Goal: Transaction & Acquisition: Book appointment/travel/reservation

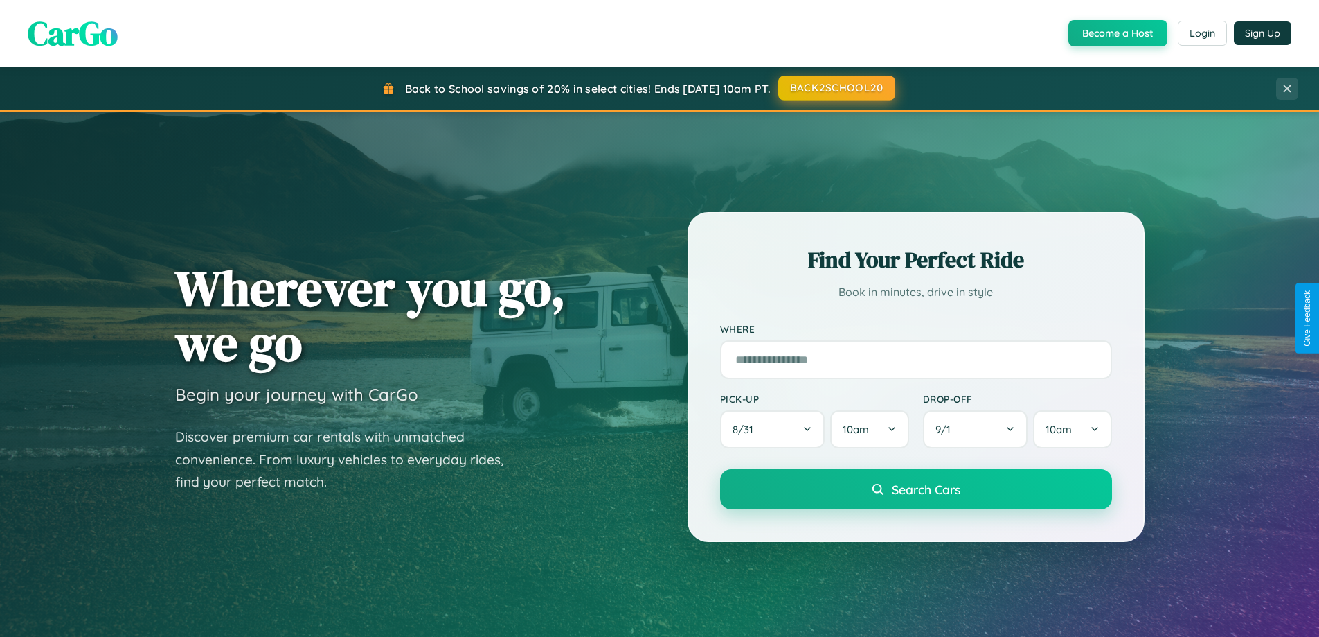
click at [836, 88] on button "BACK2SCHOOL20" at bounding box center [837, 87] width 117 height 25
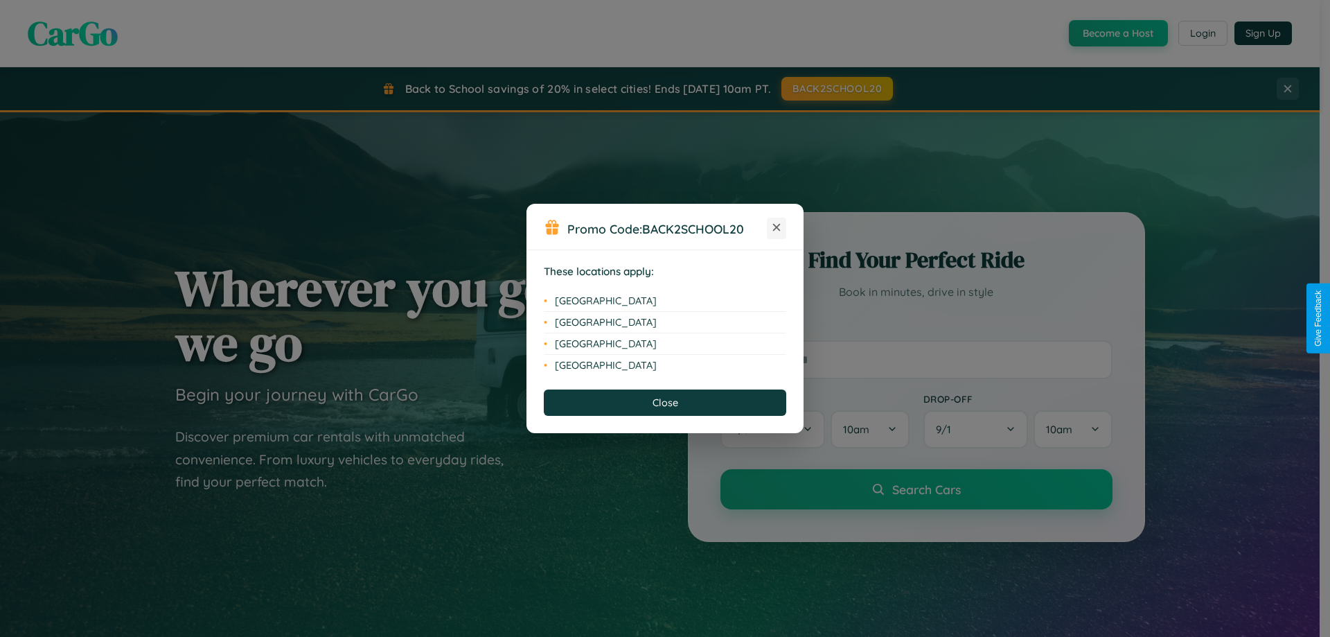
click at [776, 228] on icon at bounding box center [777, 228] width 8 height 8
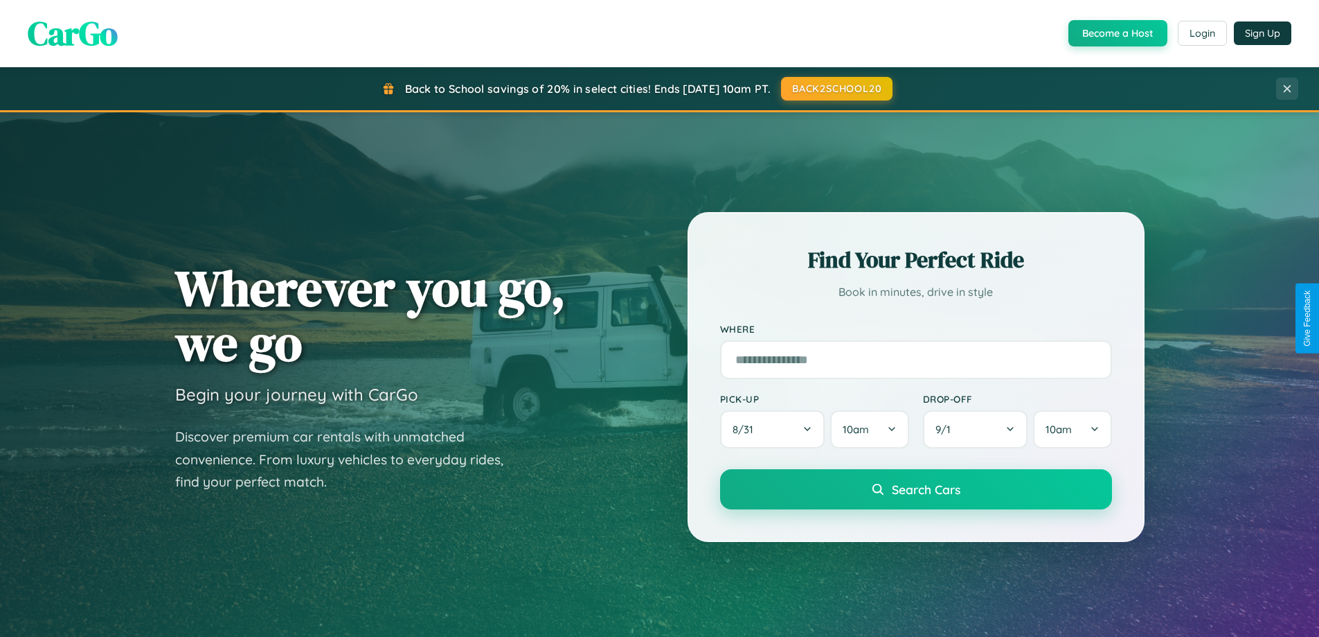
scroll to position [41, 0]
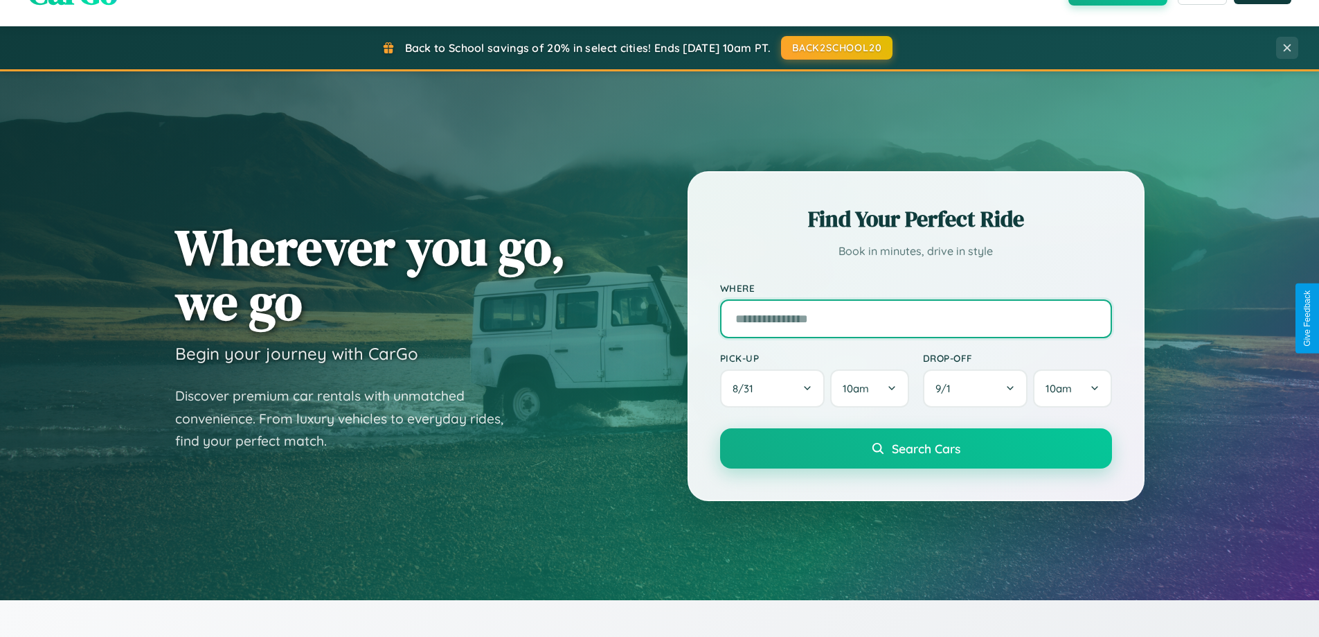
click at [916, 318] on input "text" at bounding box center [916, 318] width 392 height 39
type input "**********"
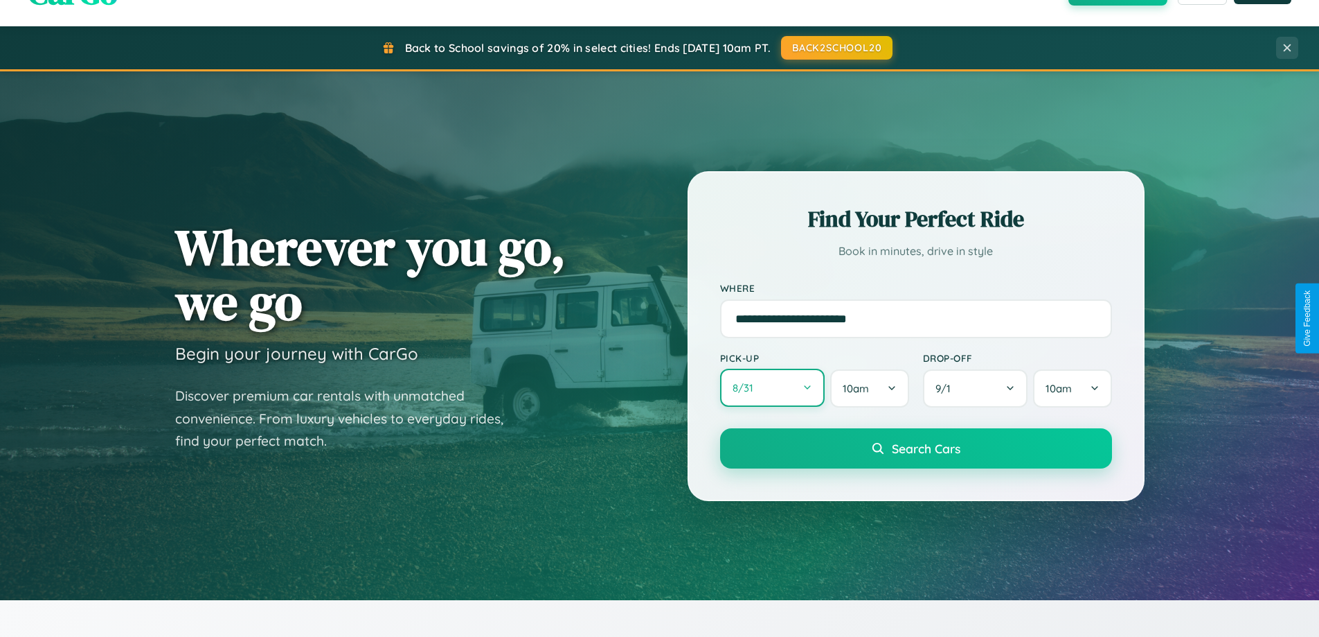
click at [772, 389] on button "8 / 31" at bounding box center [772, 387] width 105 height 38
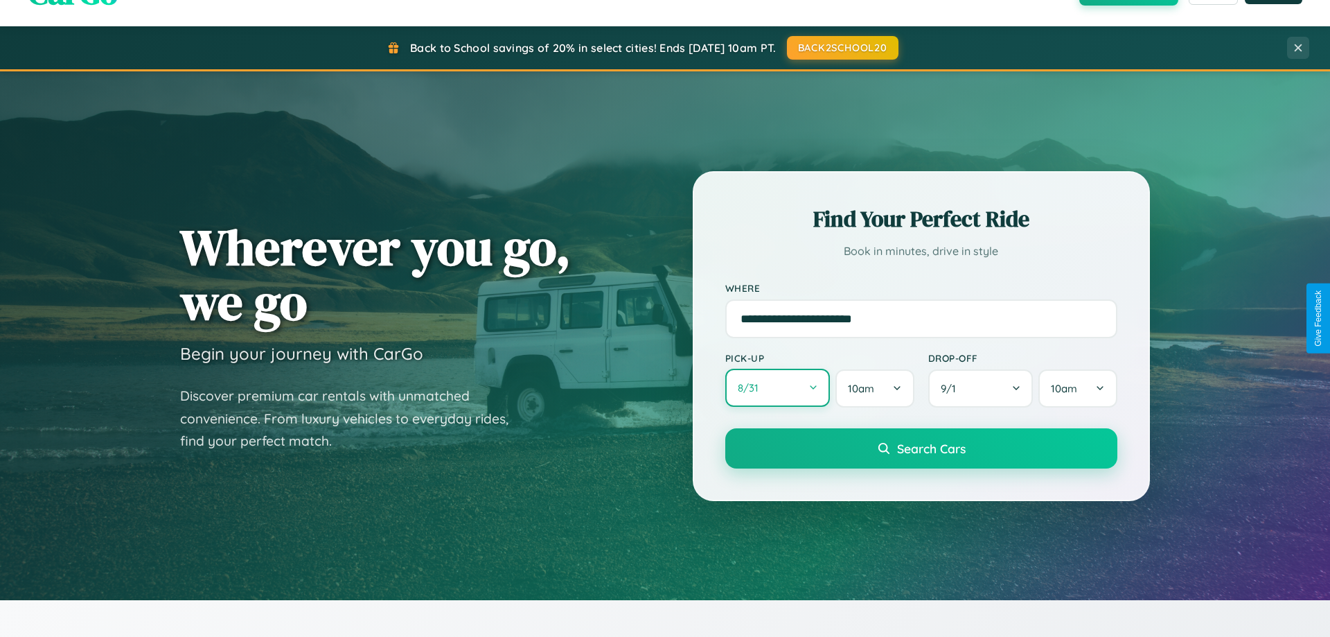
select select "*"
select select "****"
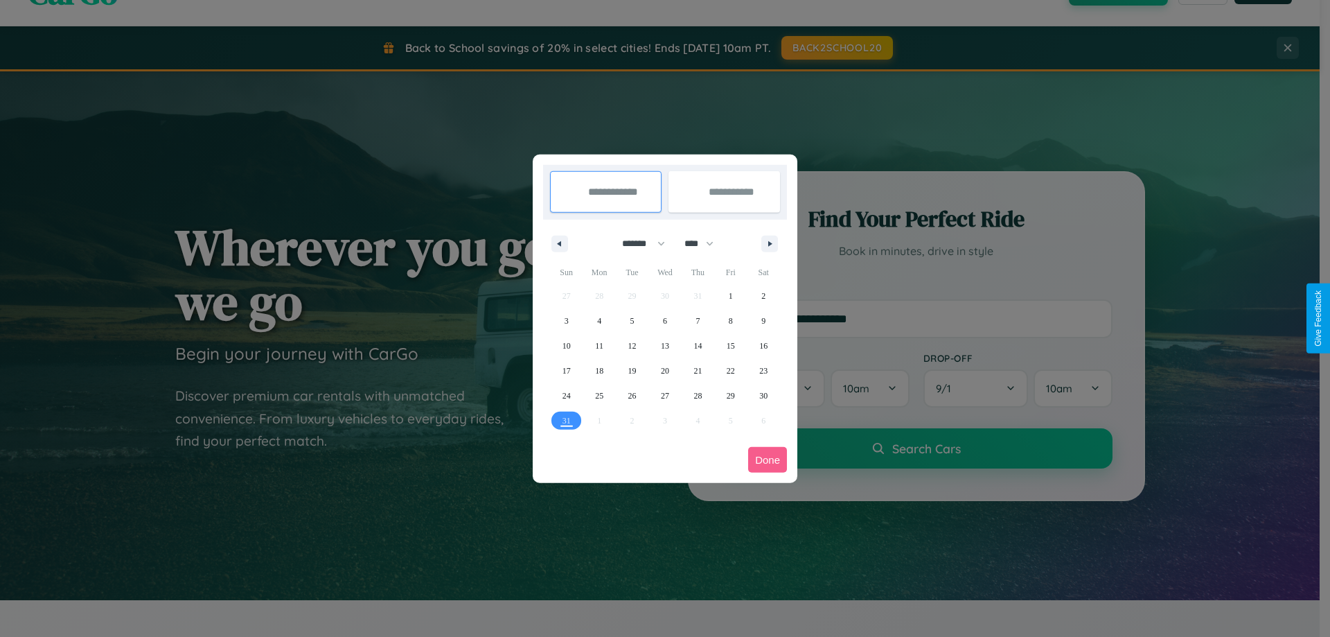
click at [637, 243] on select "******* ******** ***** ***** *** **** **** ****** ********* ******* ******** **…" at bounding box center [641, 243] width 59 height 23
select select "*"
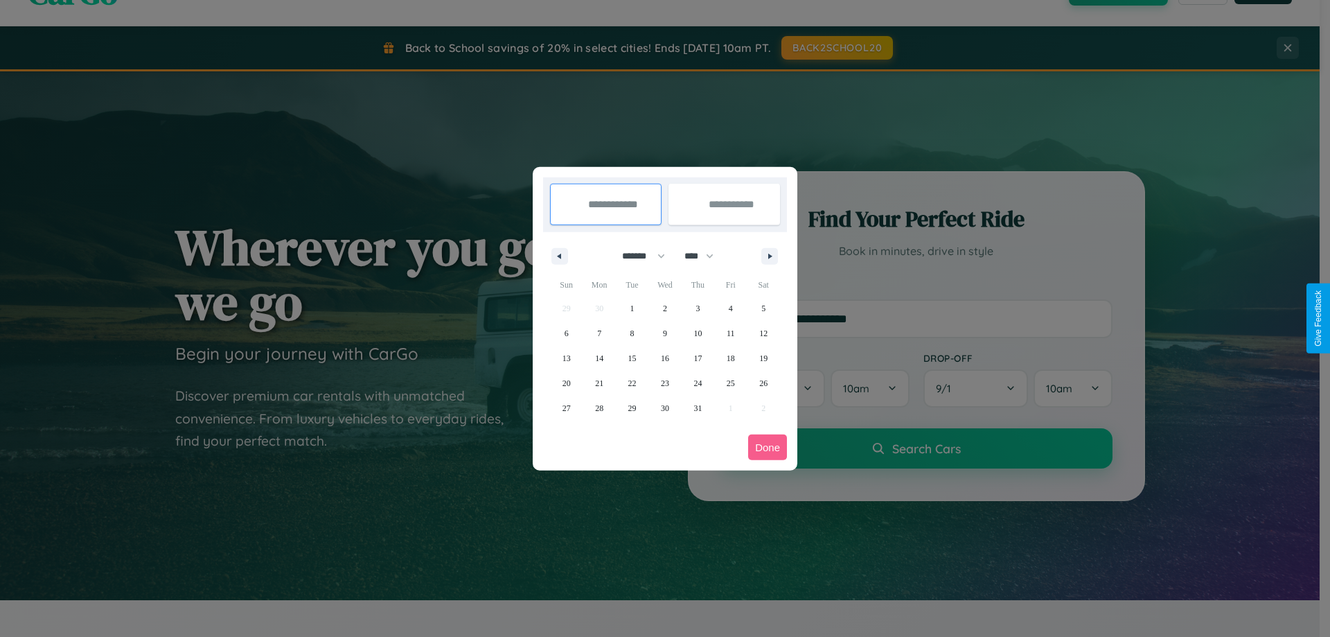
drag, startPoint x: 705, startPoint y: 256, endPoint x: 665, endPoint y: 278, distance: 45.9
click at [705, 256] on select "**** **** **** **** **** **** **** **** **** **** **** **** **** **** **** ****…" at bounding box center [698, 255] width 42 height 23
select select "****"
click at [730, 382] on span "24" at bounding box center [731, 383] width 8 height 25
type input "**********"
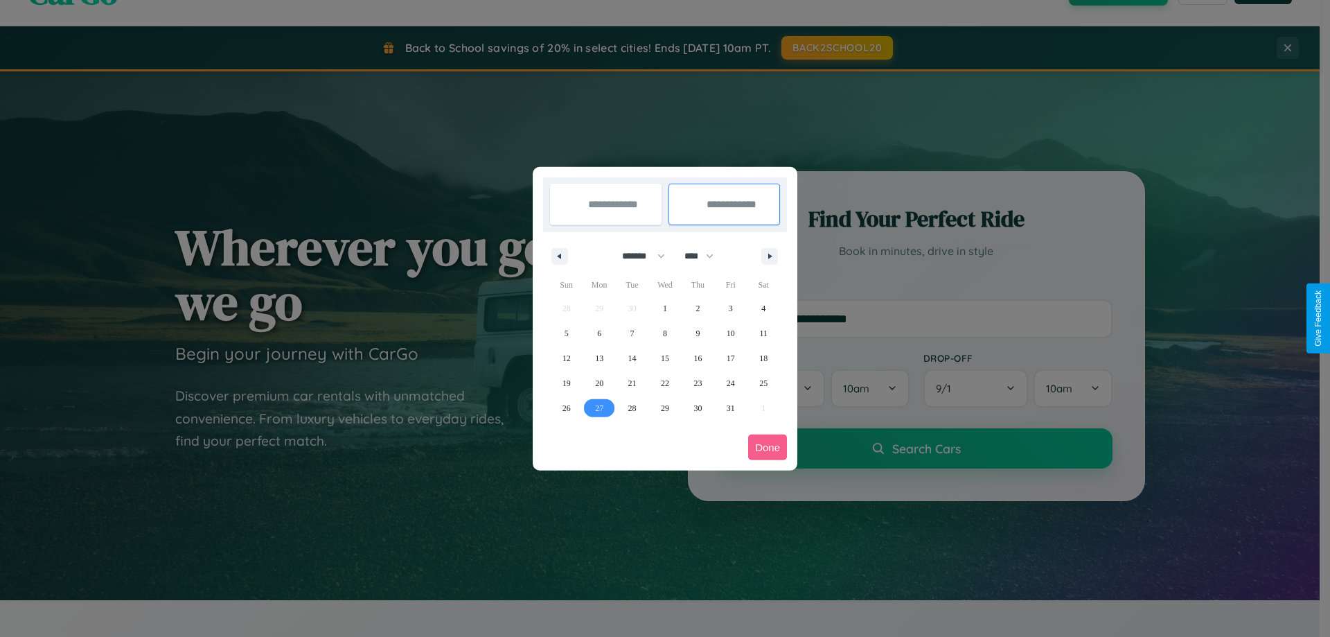
click at [599, 407] on span "27" at bounding box center [599, 407] width 8 height 25
type input "**********"
click at [767, 447] on button "Done" at bounding box center [767, 447] width 39 height 26
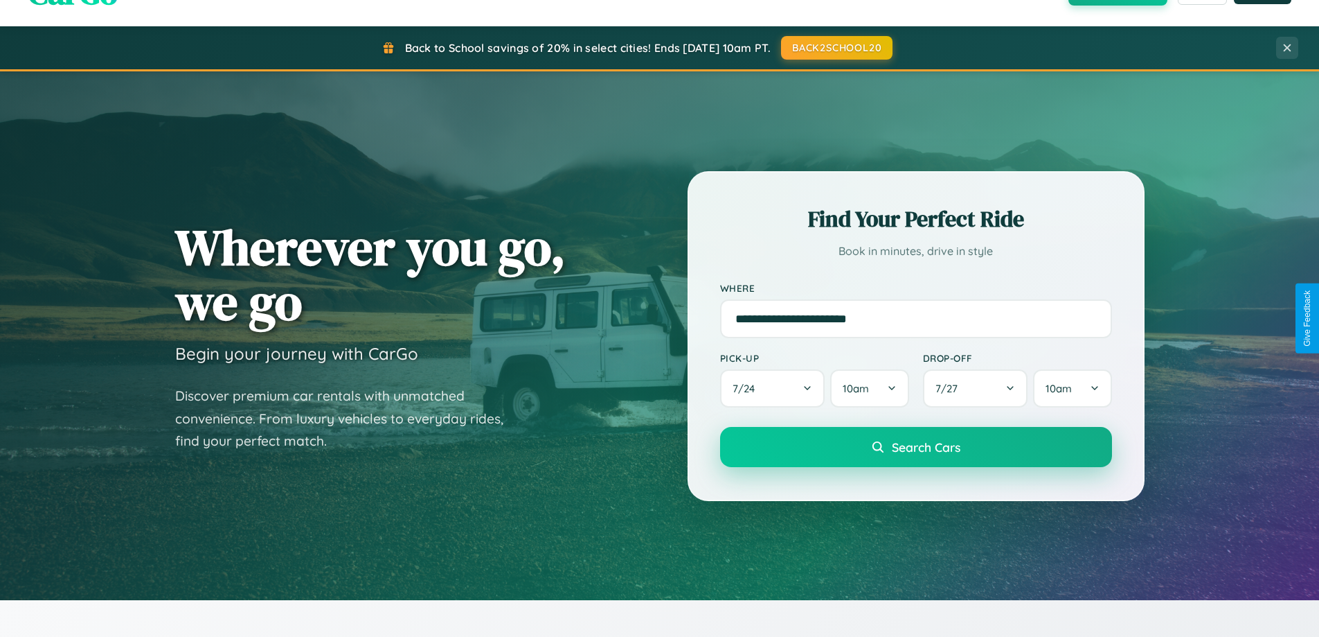
click at [916, 447] on span "Search Cars" at bounding box center [926, 446] width 69 height 15
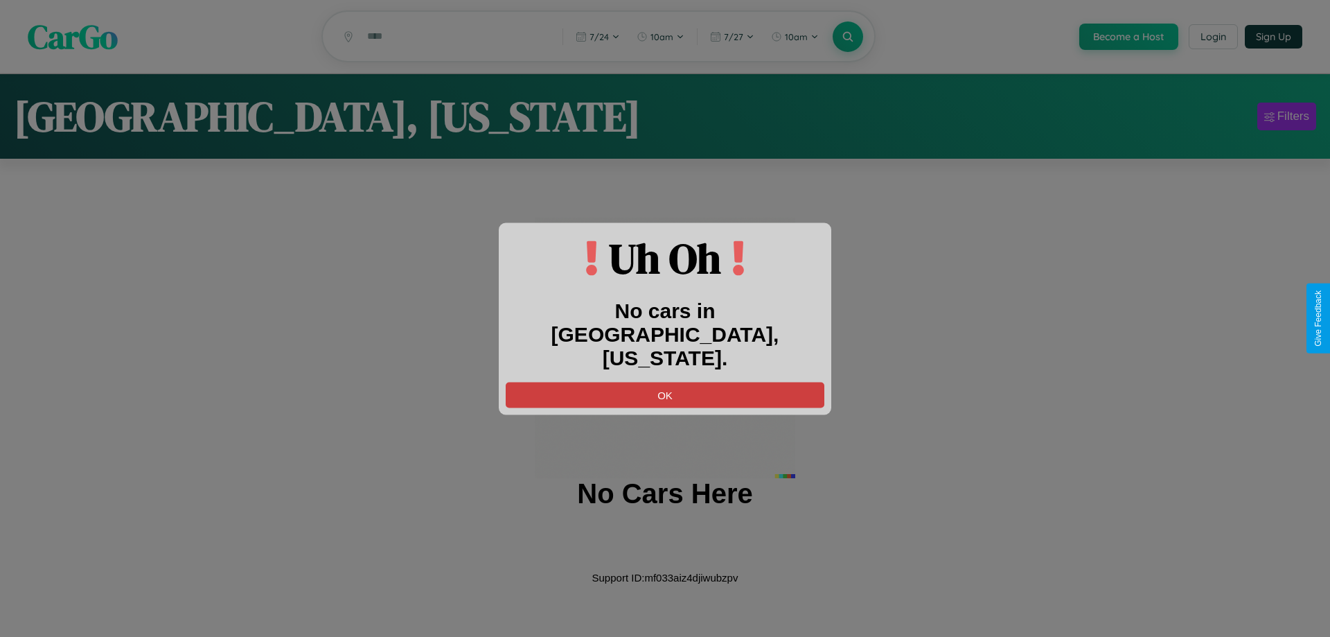
click at [665, 382] on button "OK" at bounding box center [665, 395] width 319 height 26
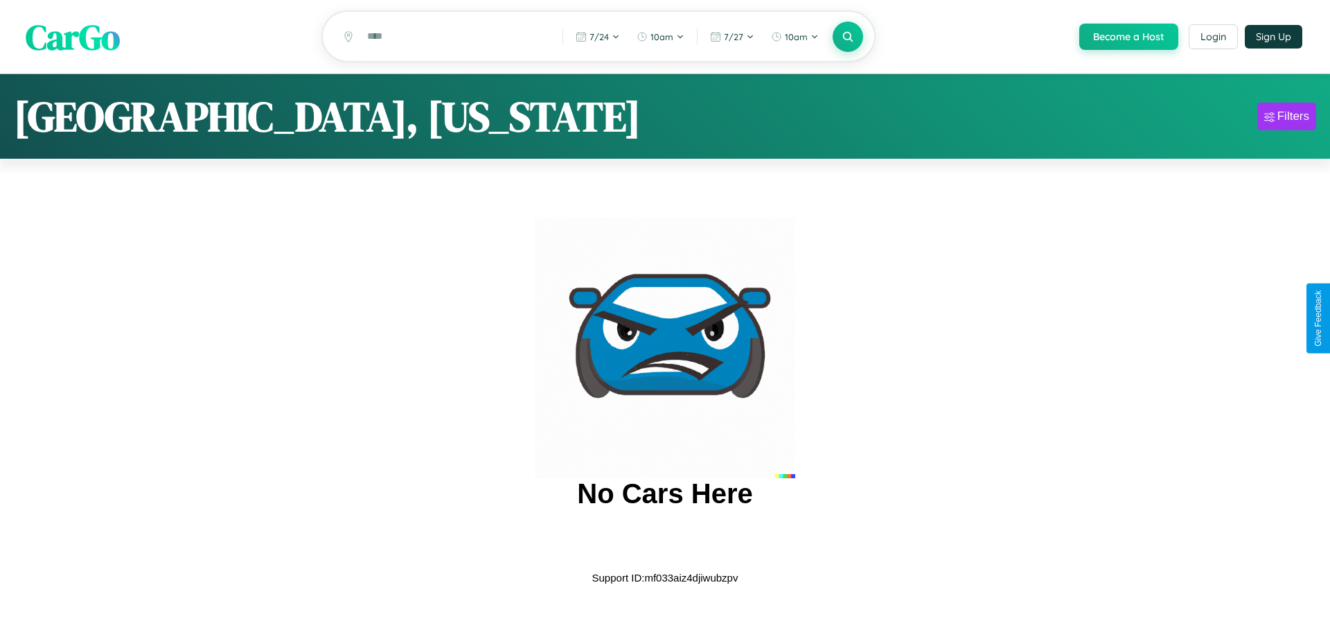
click at [73, 37] on span "CarGo" at bounding box center [73, 36] width 94 height 48
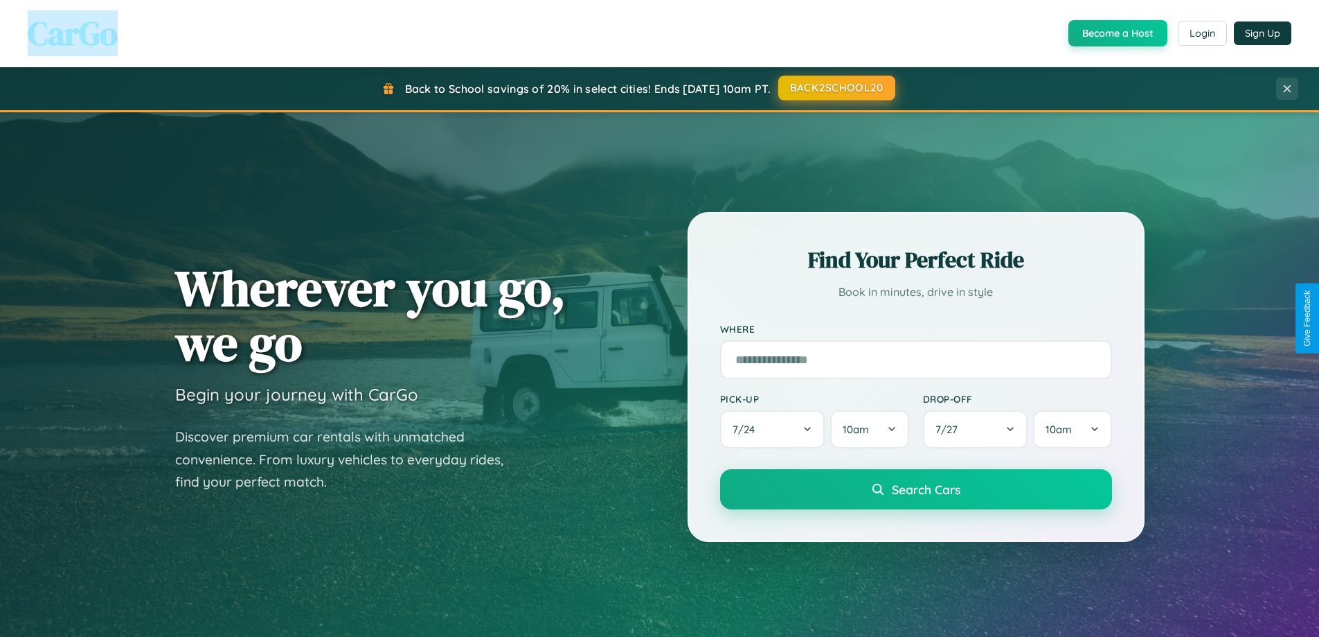
click at [836, 88] on button "BACK2SCHOOL20" at bounding box center [837, 87] width 117 height 25
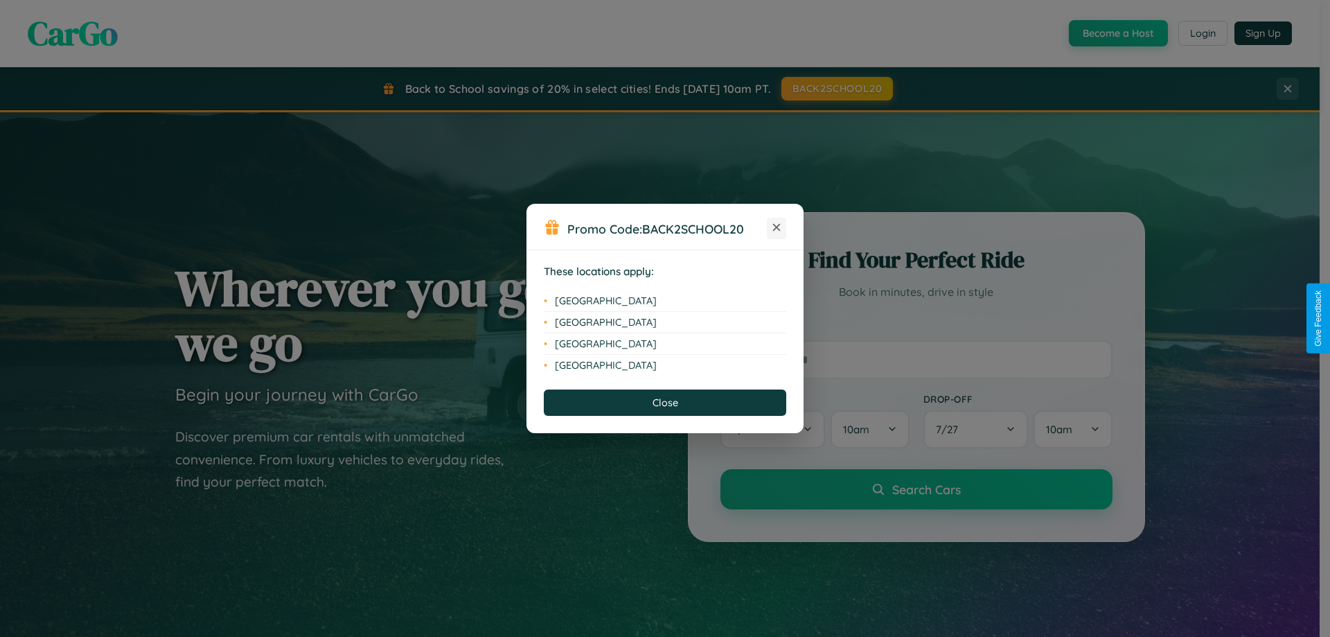
click at [776, 228] on icon at bounding box center [777, 228] width 8 height 8
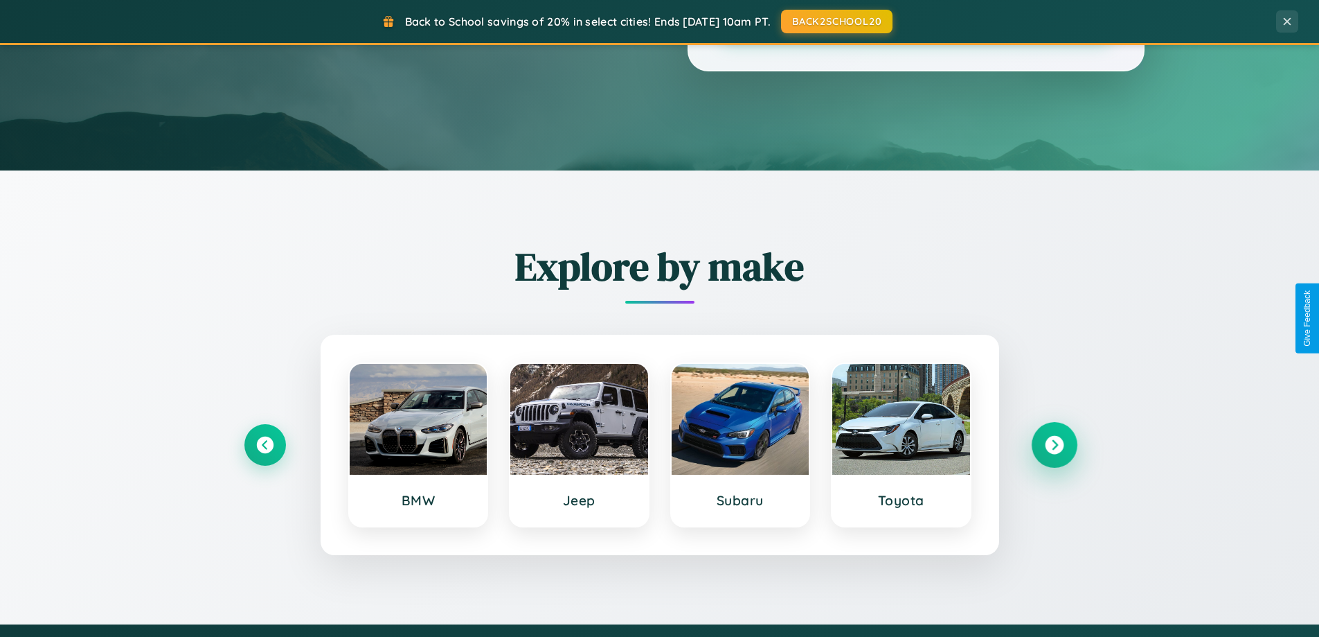
scroll to position [597, 0]
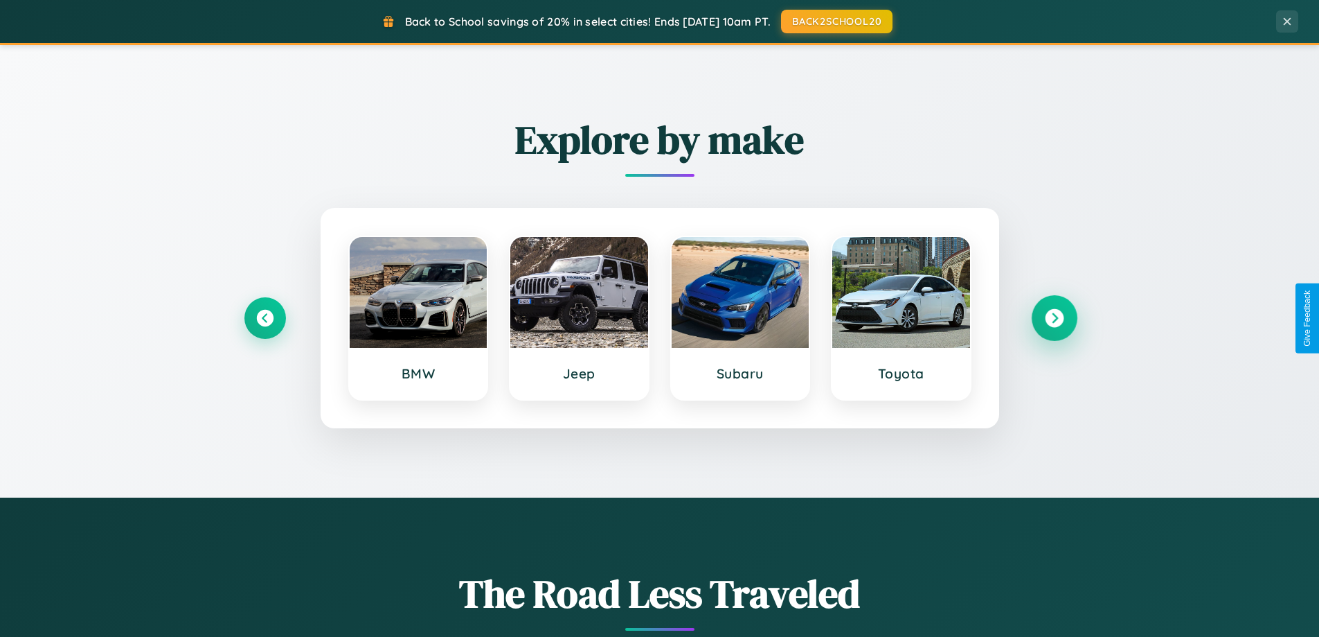
click at [1054, 318] on icon at bounding box center [1054, 318] width 19 height 19
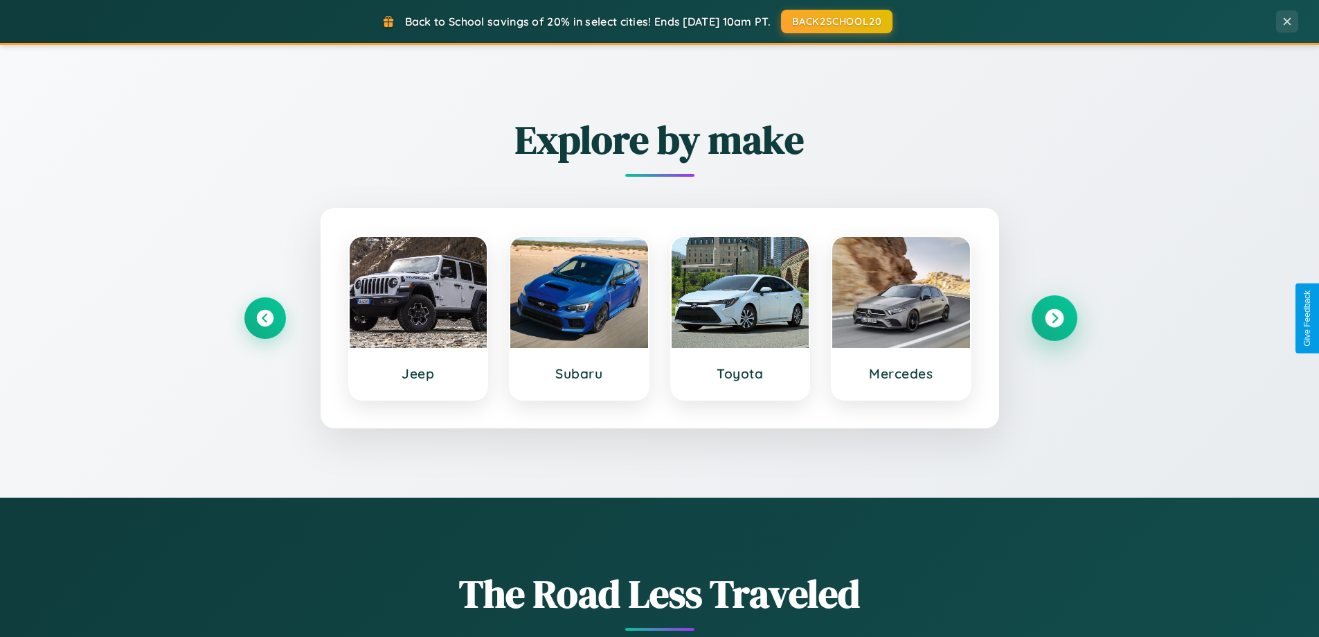
click at [1054, 318] on icon at bounding box center [1054, 318] width 19 height 19
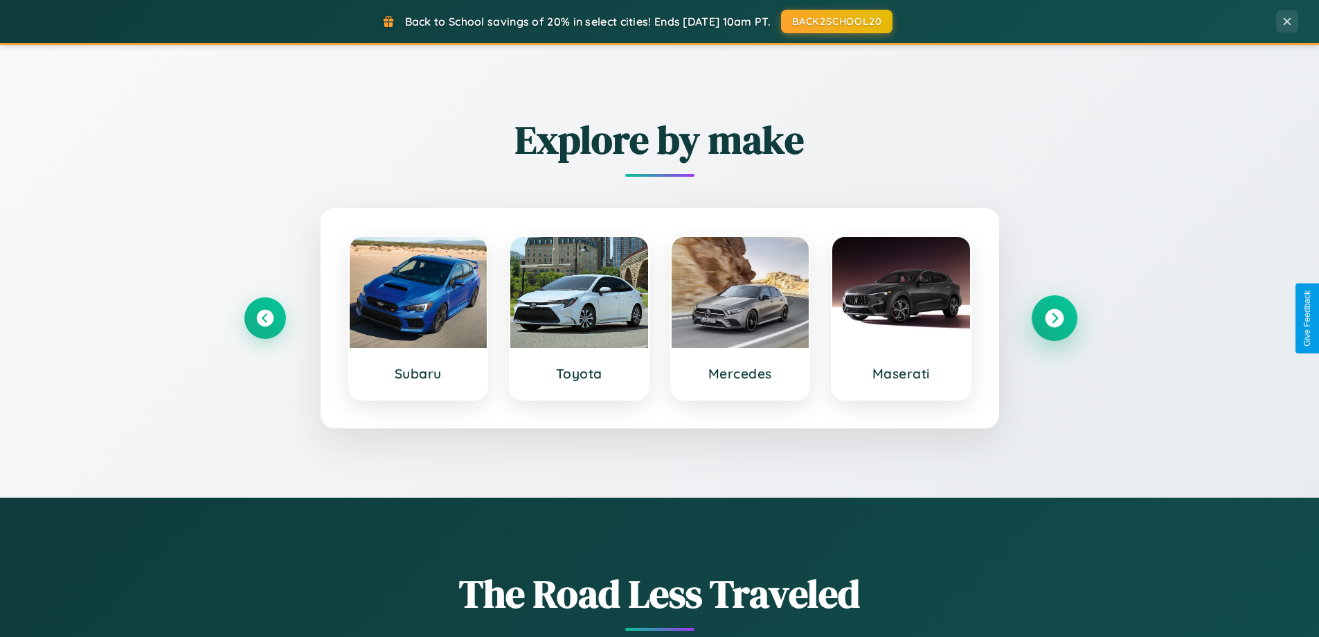
click at [1054, 318] on icon at bounding box center [1054, 318] width 19 height 19
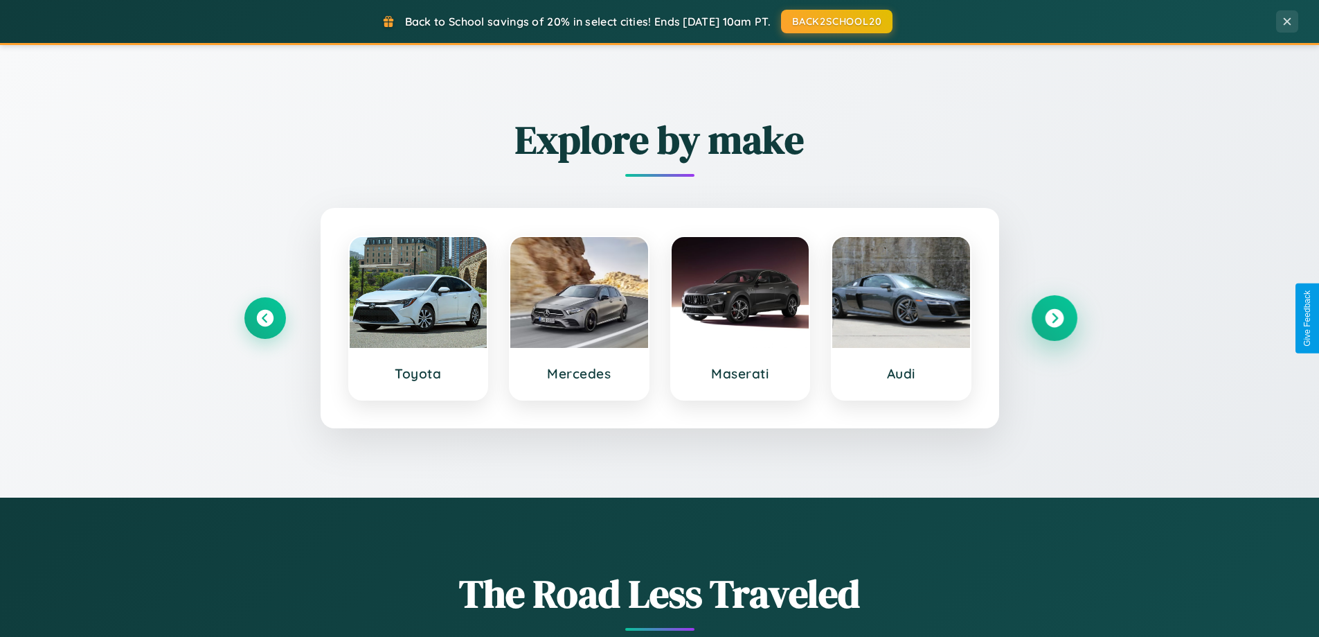
click at [1054, 318] on icon at bounding box center [1054, 318] width 19 height 19
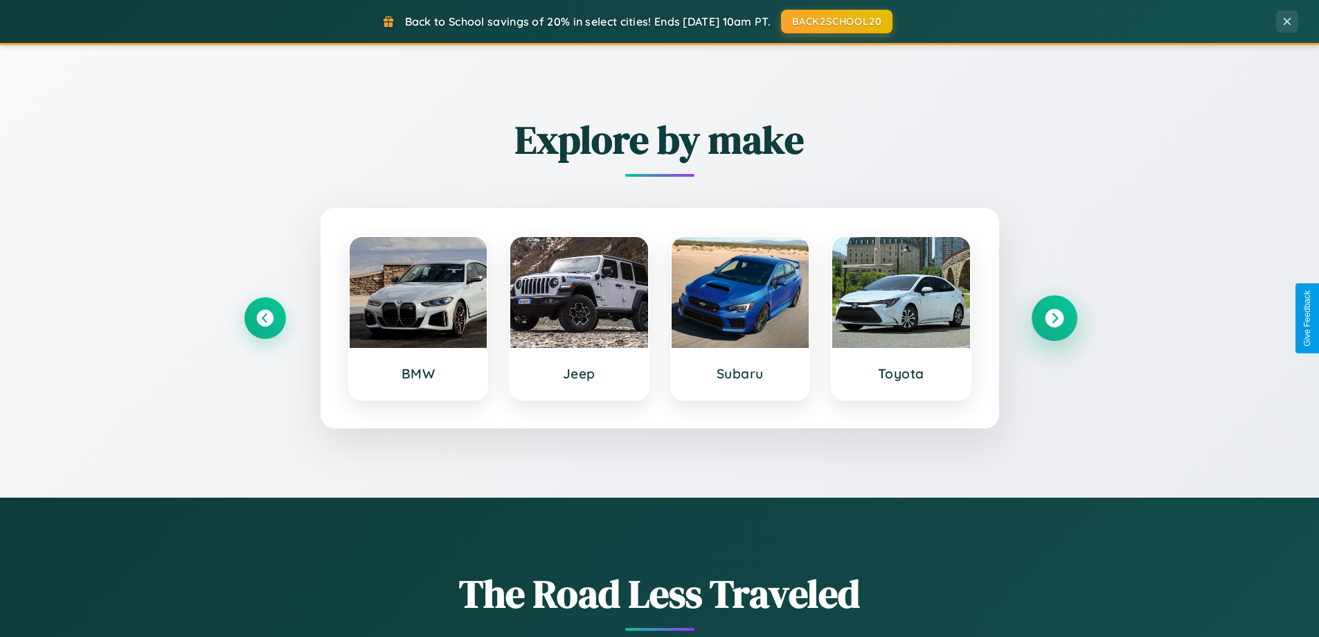
click at [1054, 318] on icon at bounding box center [1054, 318] width 19 height 19
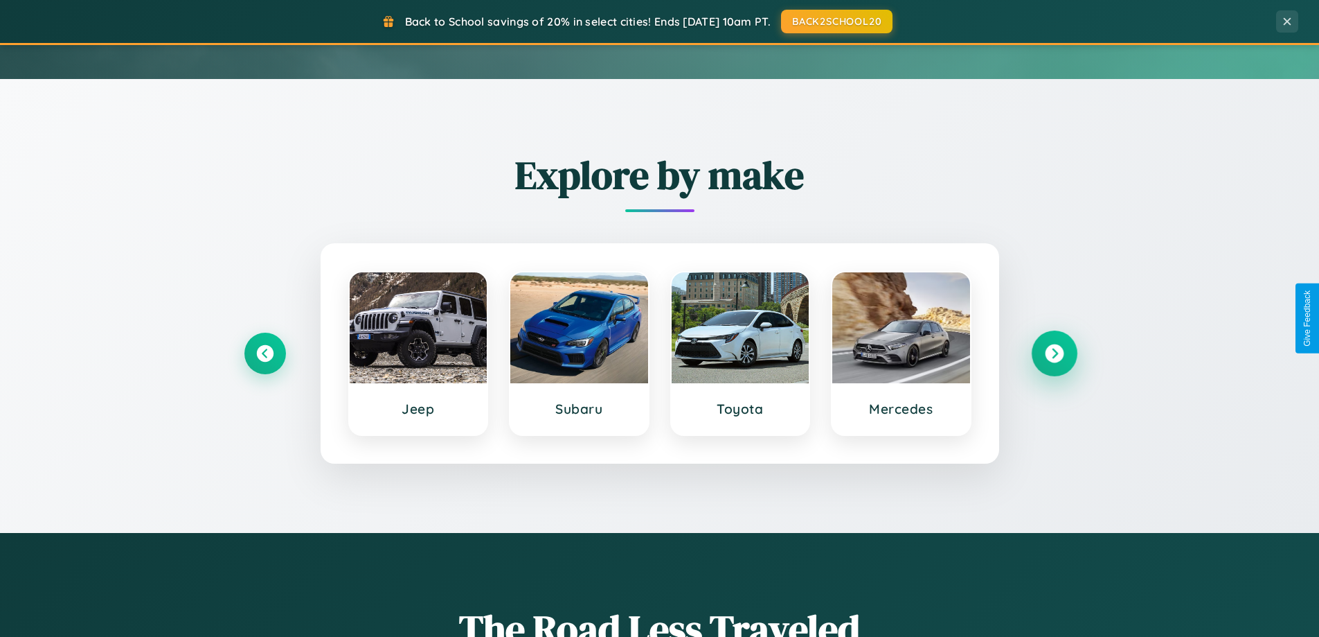
scroll to position [41, 0]
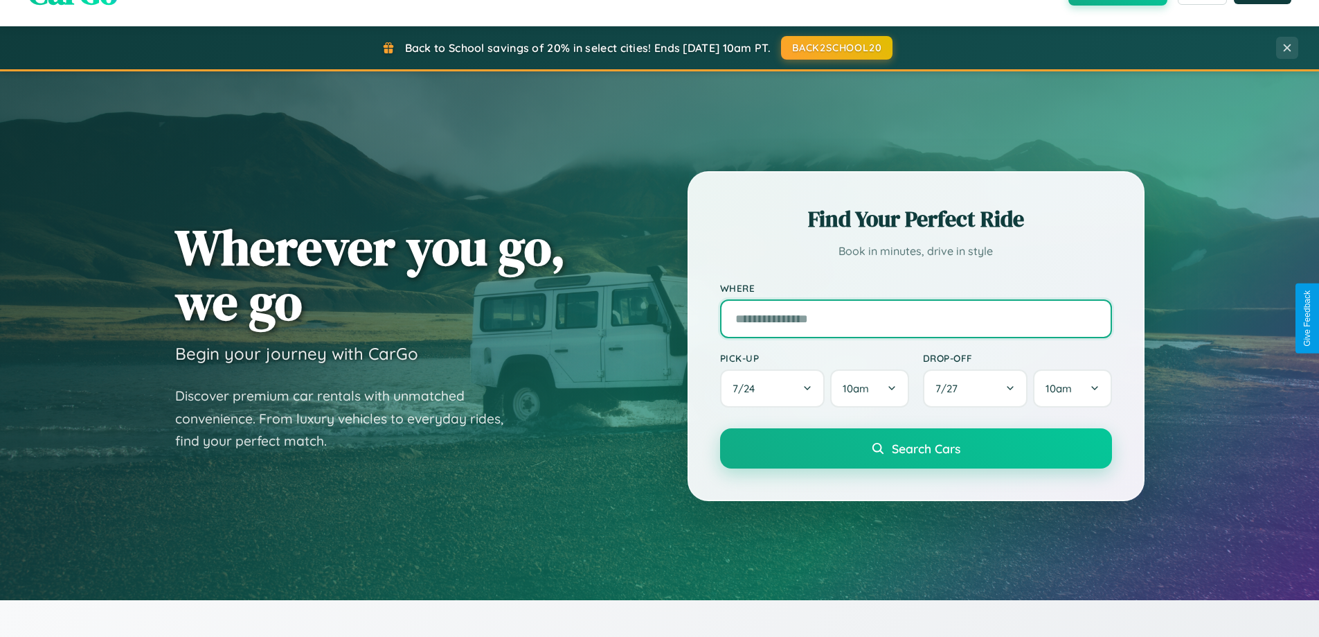
click at [916, 318] on input "text" at bounding box center [916, 318] width 392 height 39
type input "*****"
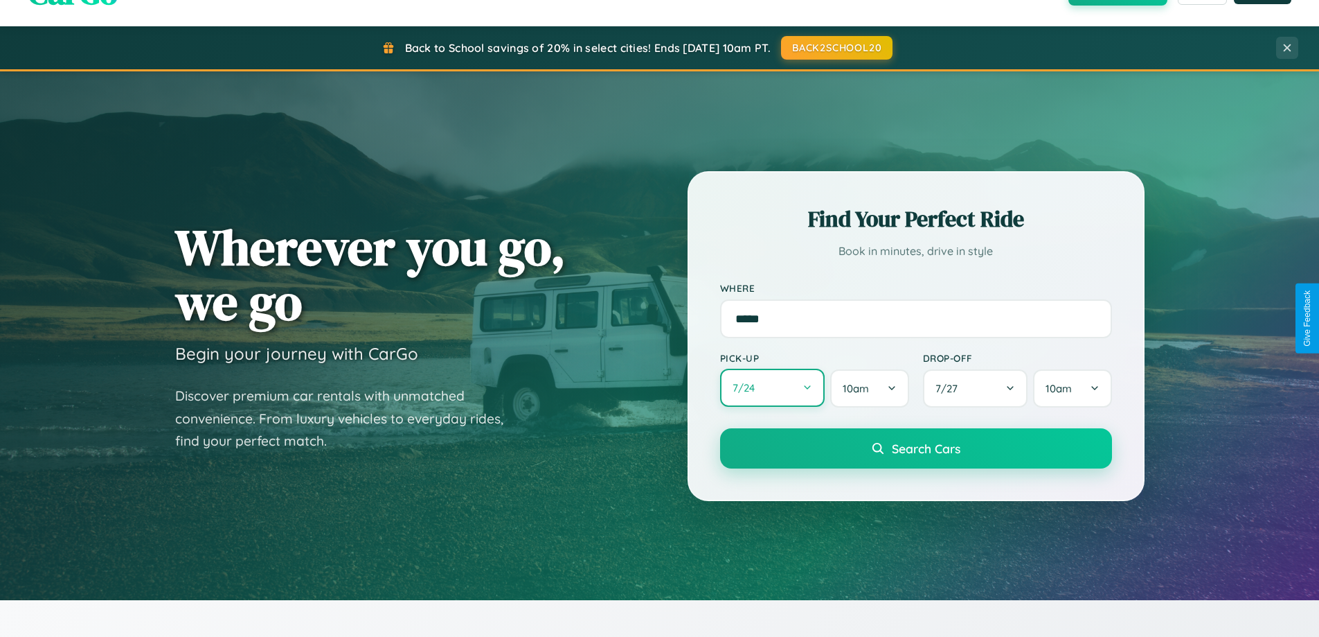
click at [772, 388] on button "7 / 24" at bounding box center [772, 387] width 105 height 38
select select "*"
select select "****"
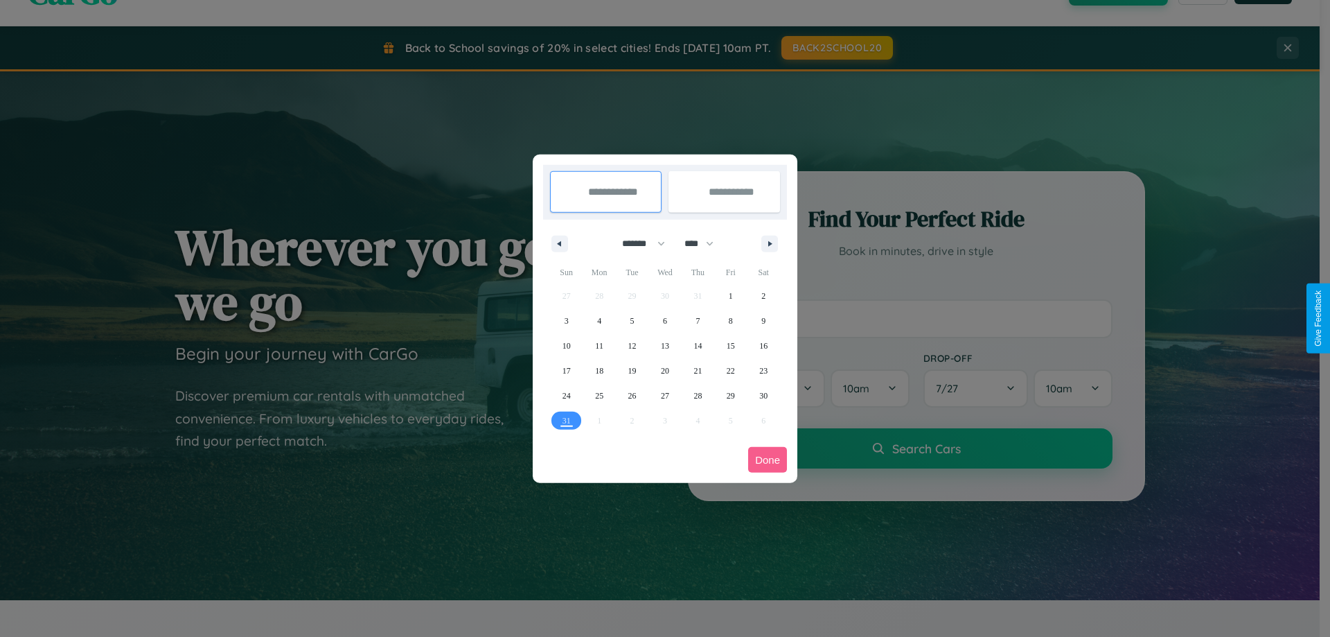
drag, startPoint x: 637, startPoint y: 243, endPoint x: 665, endPoint y: 278, distance: 44.3
click at [637, 243] on select "******* ******** ***** ***** *** **** **** ****** ********* ******* ******** **…" at bounding box center [641, 243] width 59 height 23
select select "*"
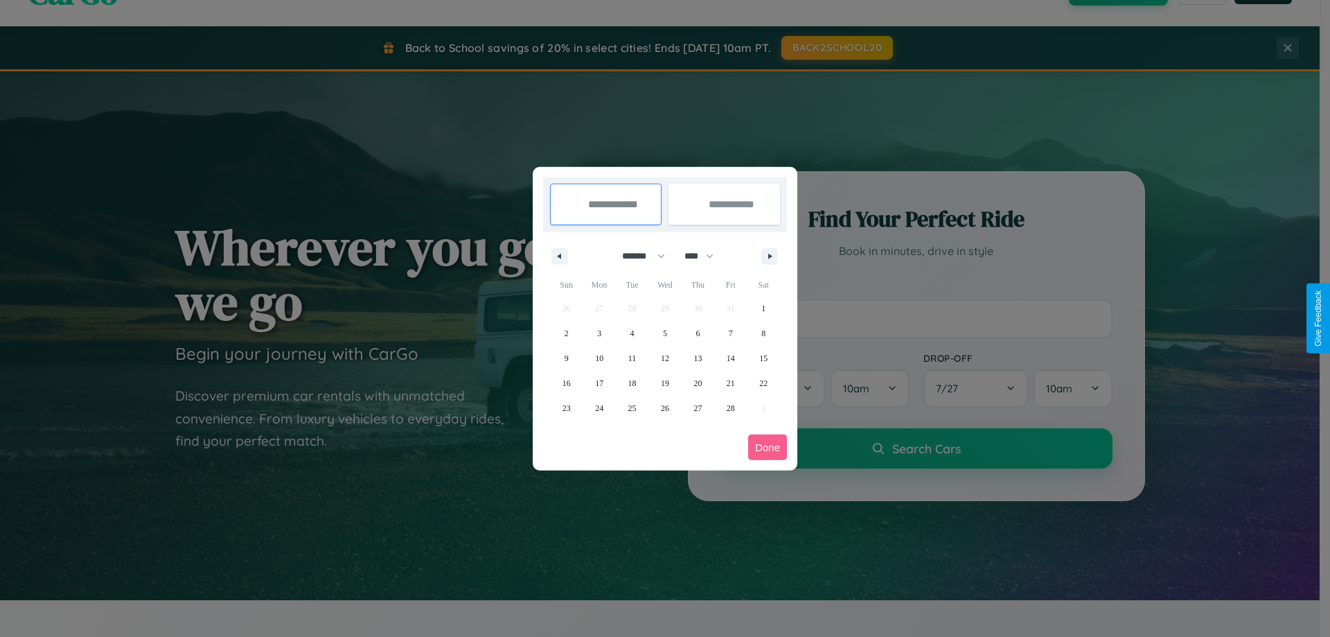
drag, startPoint x: 705, startPoint y: 256, endPoint x: 665, endPoint y: 278, distance: 45.9
click at [705, 256] on select "**** **** **** **** **** **** **** **** **** **** **** **** **** **** **** ****…" at bounding box center [698, 255] width 42 height 23
select select "****"
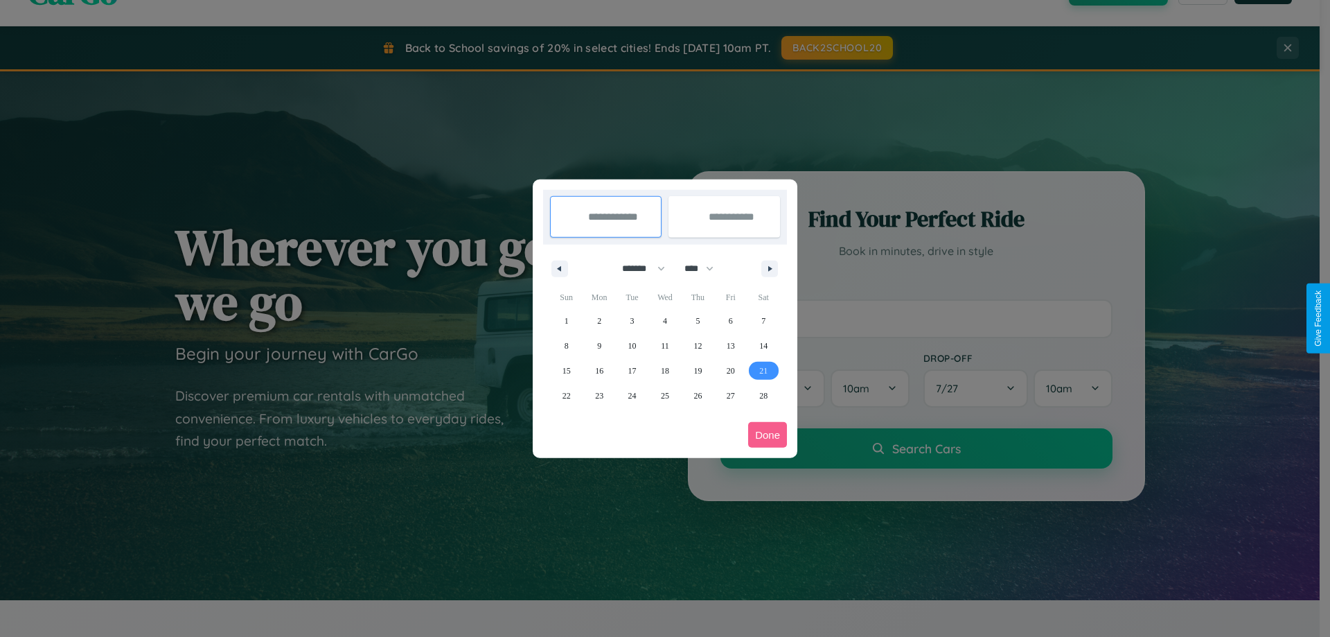
click at [763, 370] on span "21" at bounding box center [763, 370] width 8 height 25
type input "**********"
click at [770, 268] on icon "button" at bounding box center [772, 269] width 7 height 6
select select "*"
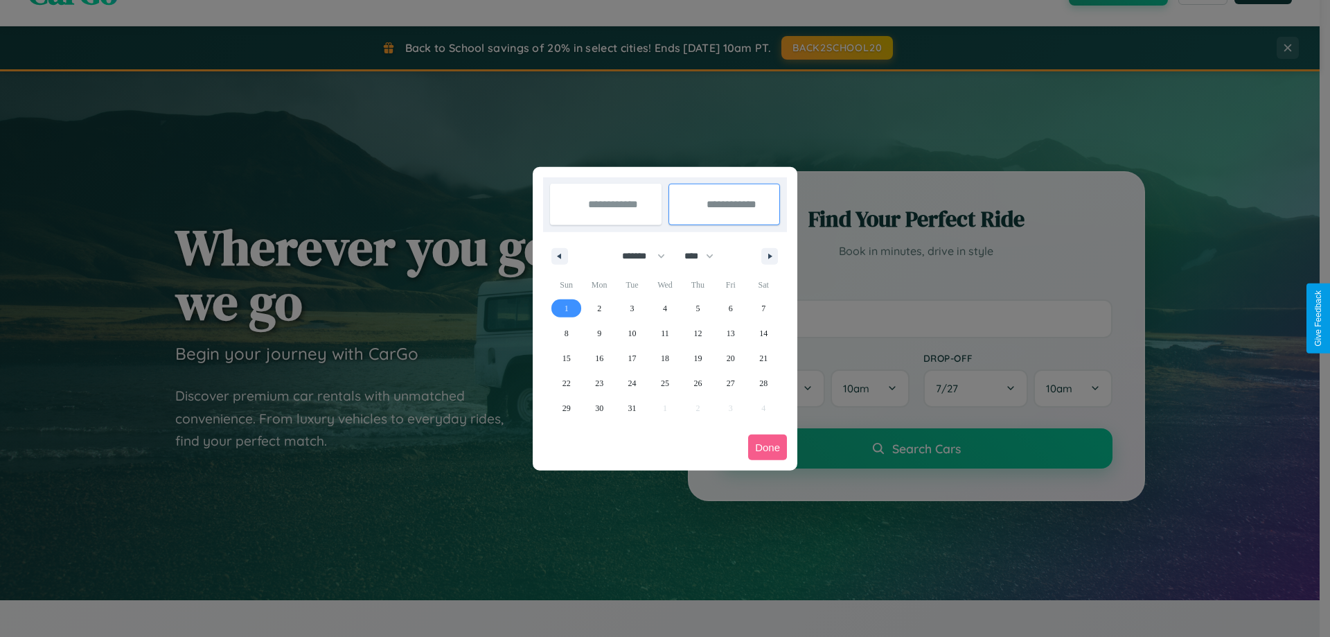
click at [566, 308] on span "1" at bounding box center [566, 308] width 4 height 25
type input "**********"
select select "*"
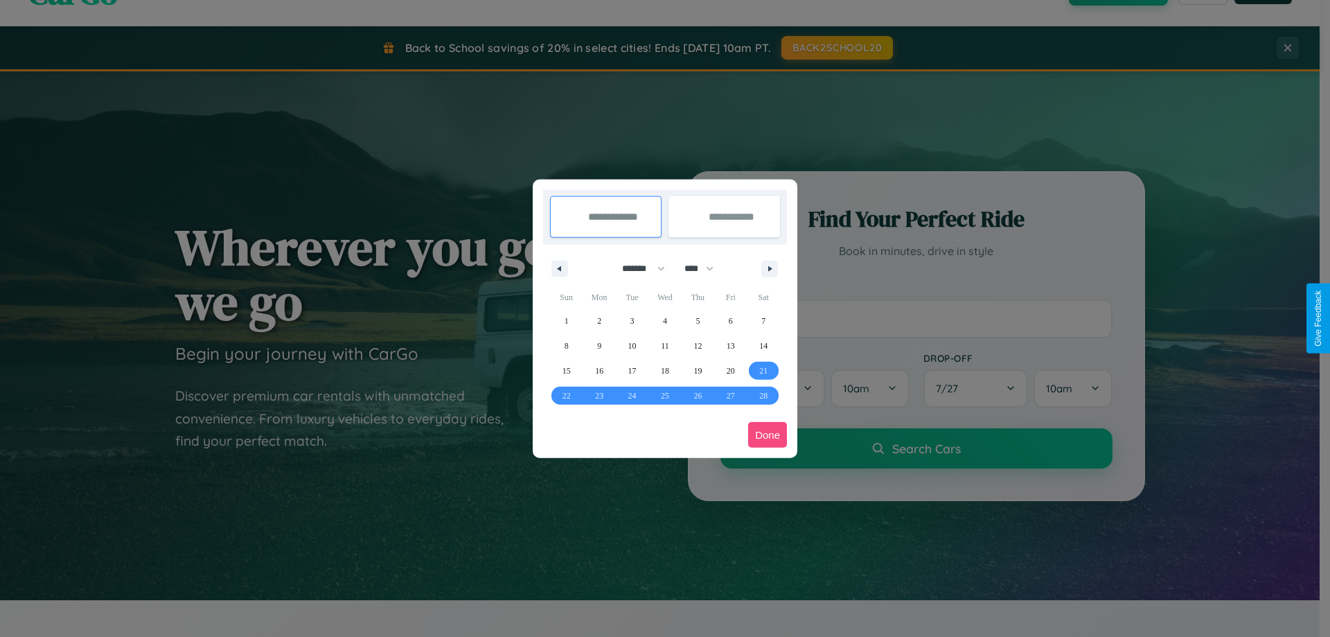
click at [767, 434] on button "Done" at bounding box center [767, 435] width 39 height 26
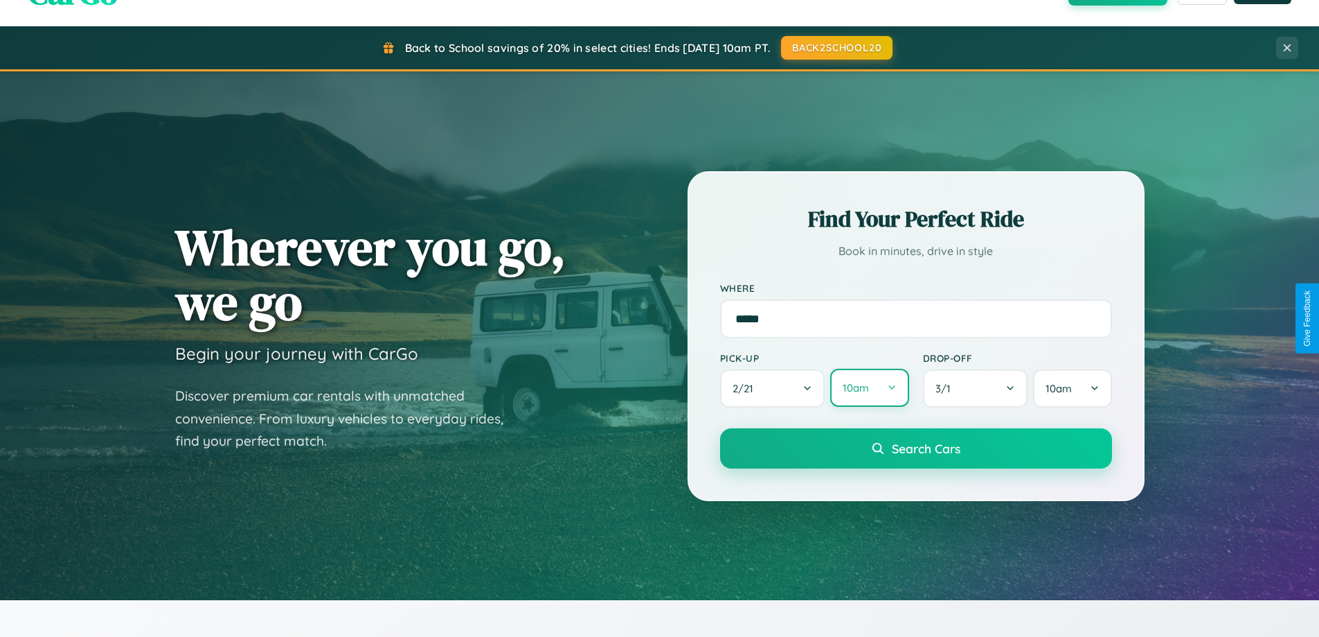
click at [869, 388] on button "10am" at bounding box center [869, 387] width 78 height 38
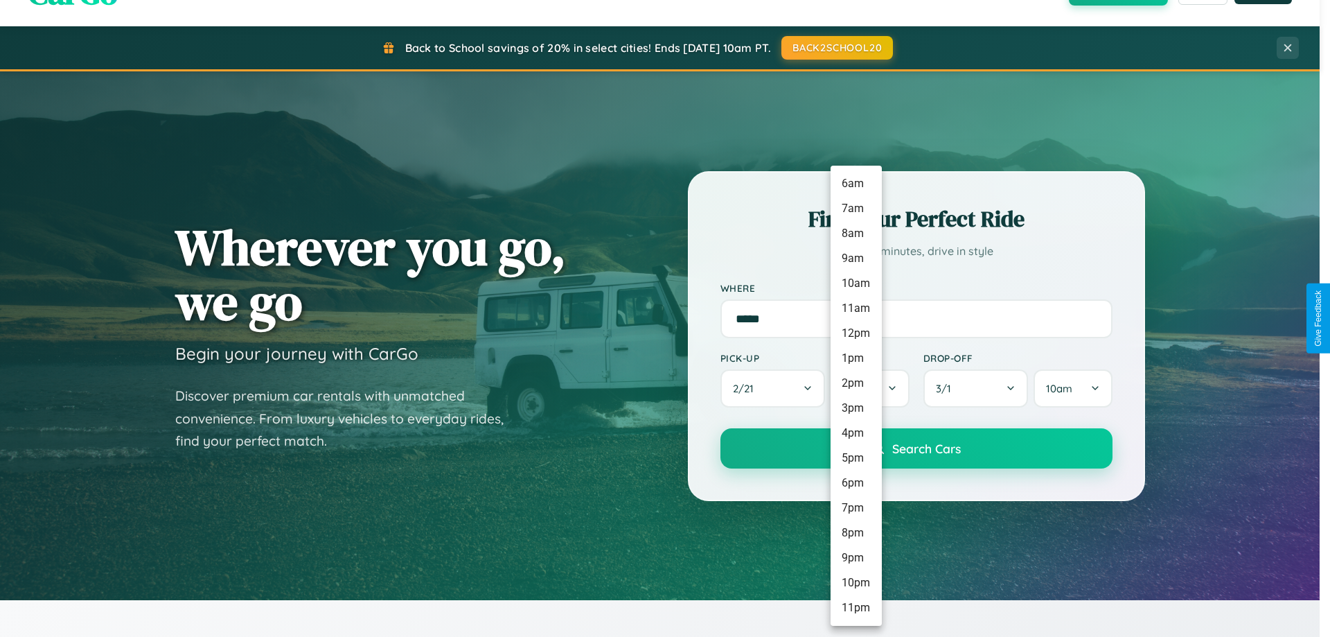
click at [855, 433] on li "4pm" at bounding box center [855, 432] width 51 height 25
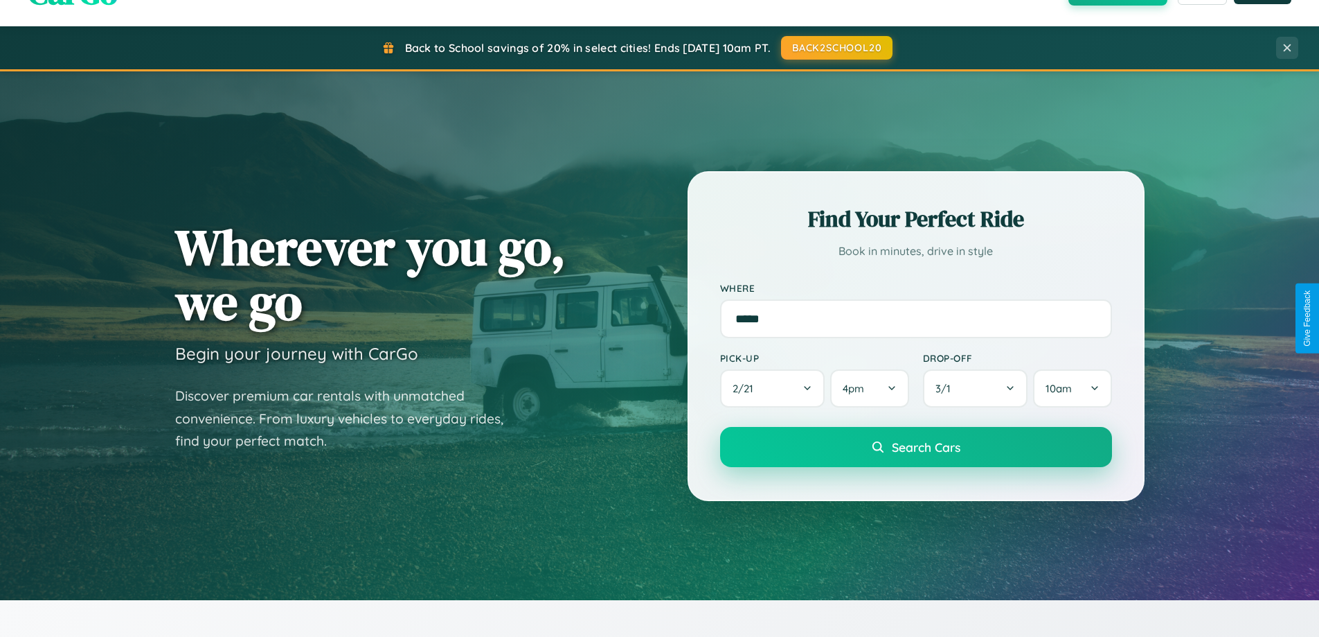
click at [916, 447] on span "Search Cars" at bounding box center [926, 446] width 69 height 15
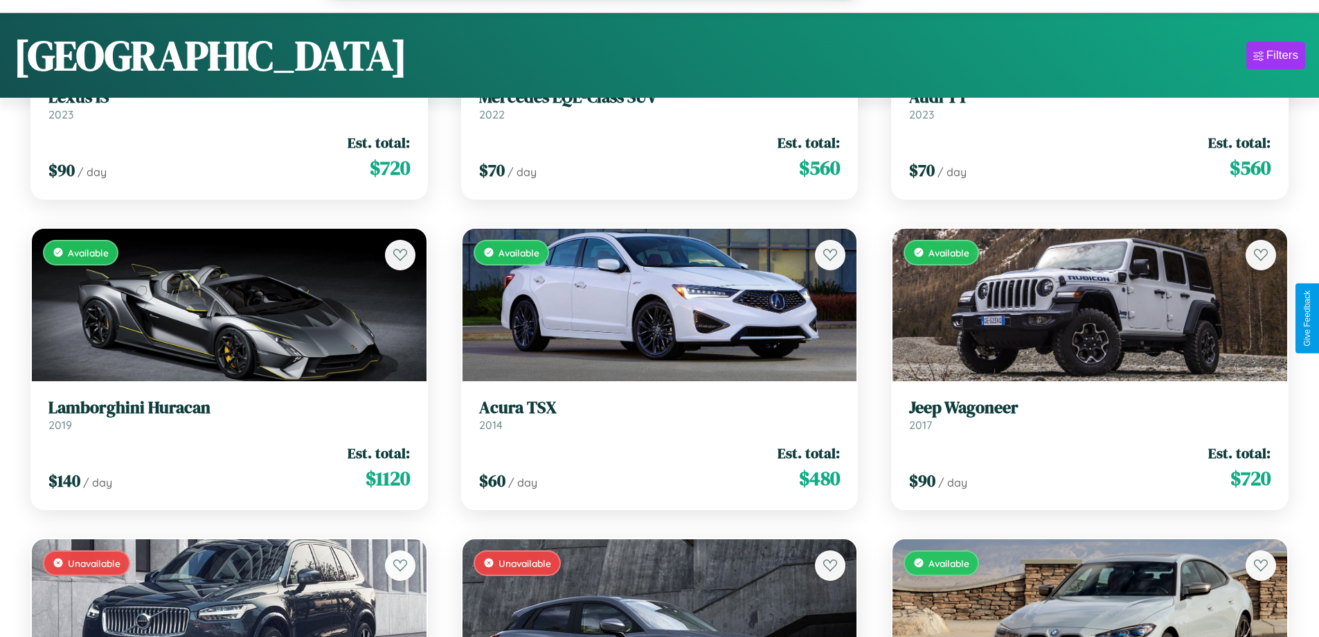
scroll to position [84, 0]
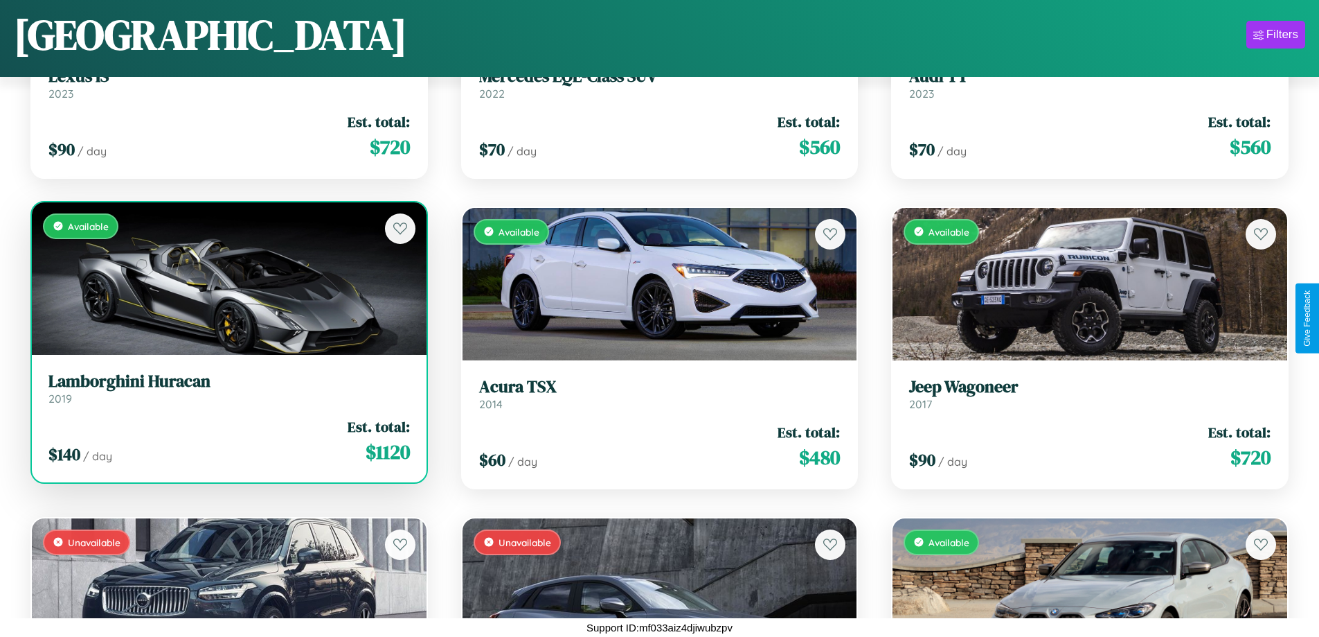
click at [227, 283] on div "Available" at bounding box center [229, 278] width 395 height 152
click at [227, 278] on div "Available" at bounding box center [229, 278] width 395 height 152
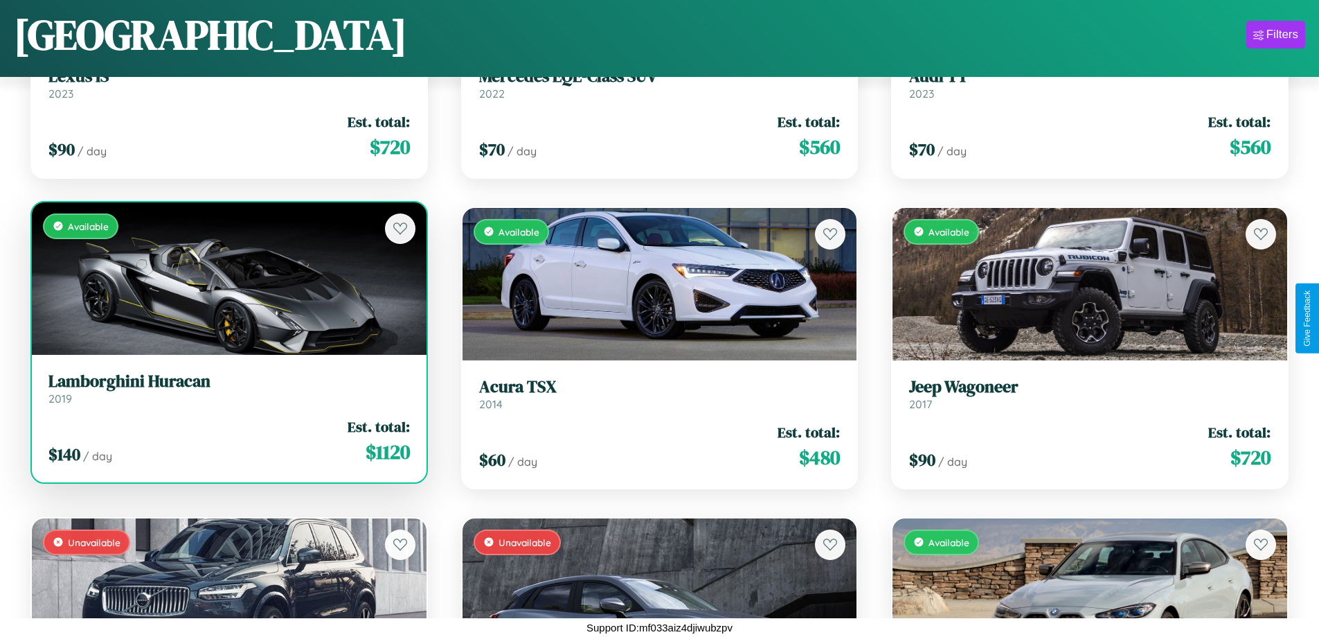
click at [227, 278] on div "Available" at bounding box center [229, 278] width 395 height 152
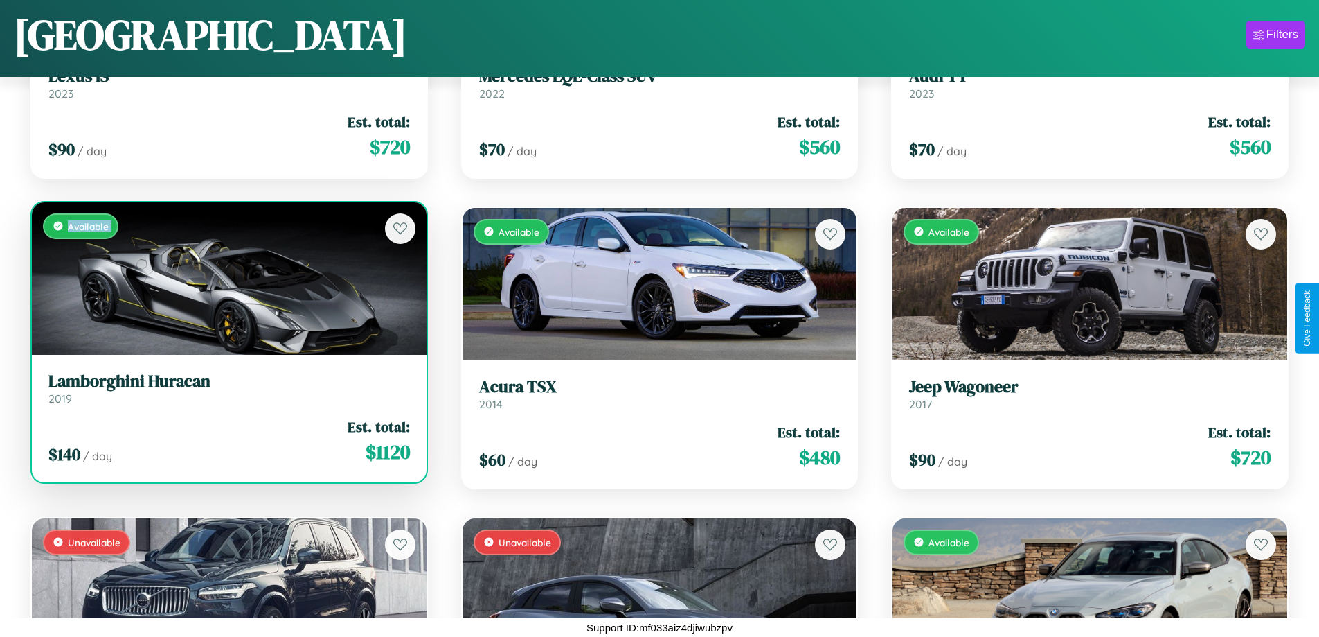
click at [227, 278] on div "Available" at bounding box center [229, 278] width 395 height 152
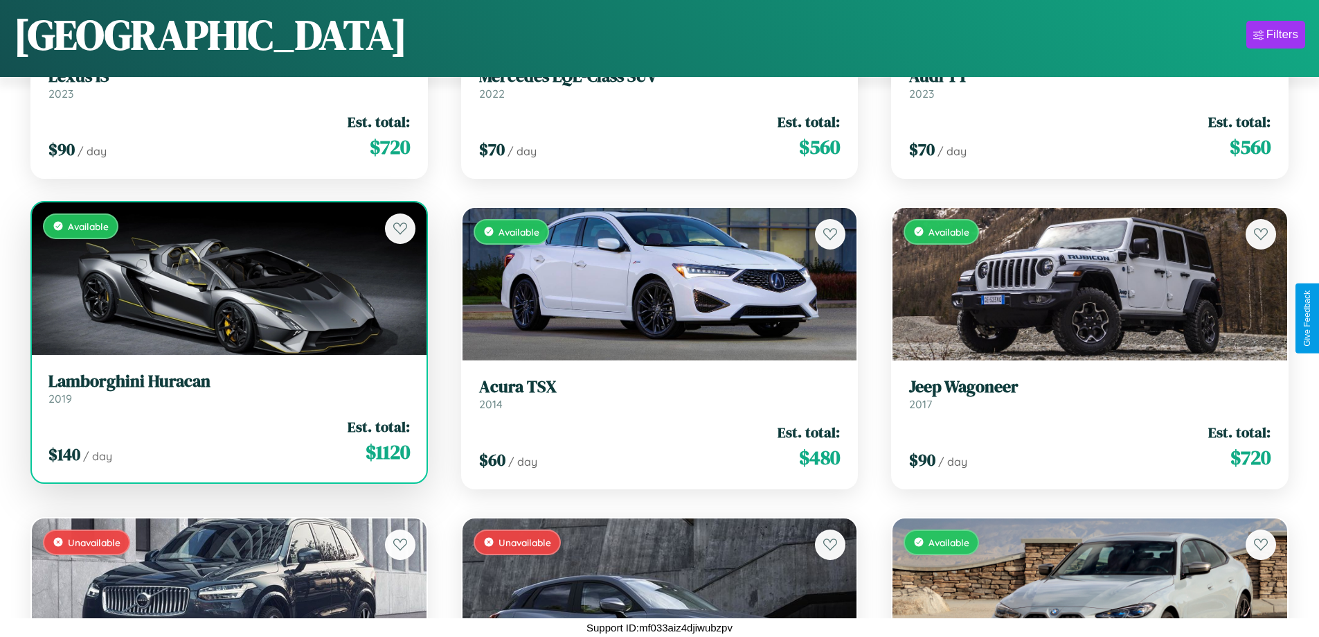
click at [227, 278] on div "Available" at bounding box center [229, 278] width 395 height 152
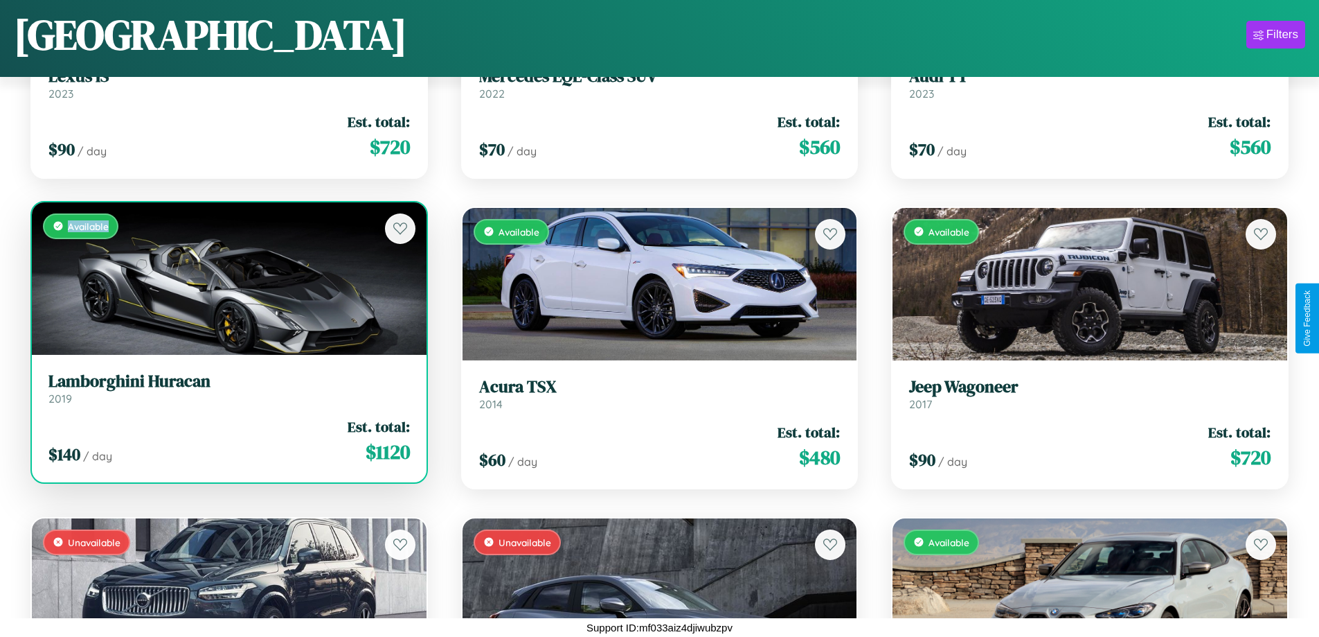
click at [227, 278] on div "Available" at bounding box center [229, 278] width 395 height 152
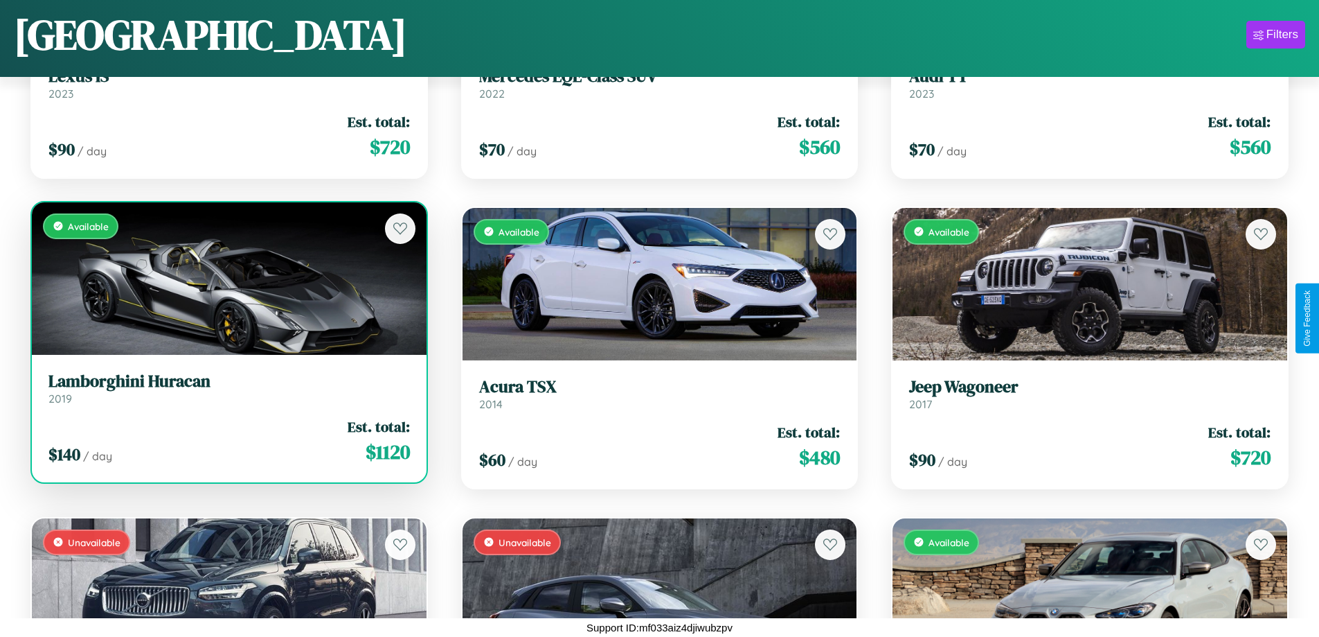
click at [227, 388] on h3 "Lamborghini Huracan" at bounding box center [229, 381] width 362 height 20
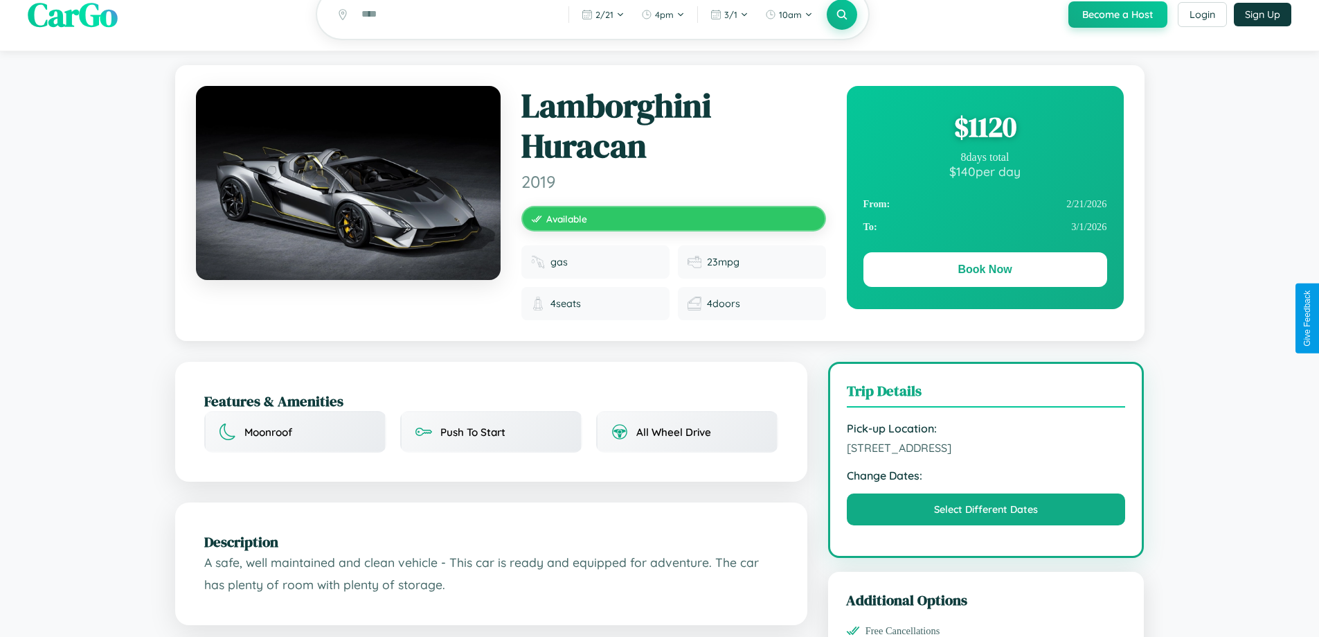
scroll to position [782, 0]
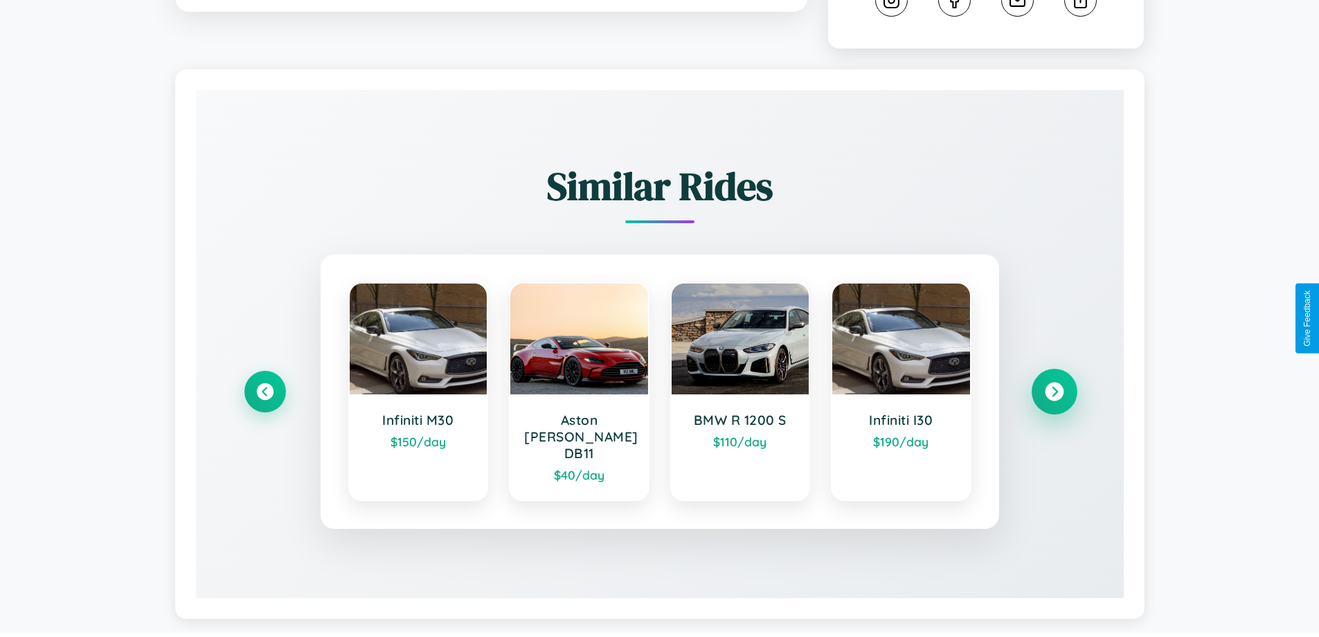
click at [1054, 385] on icon at bounding box center [1054, 391] width 19 height 19
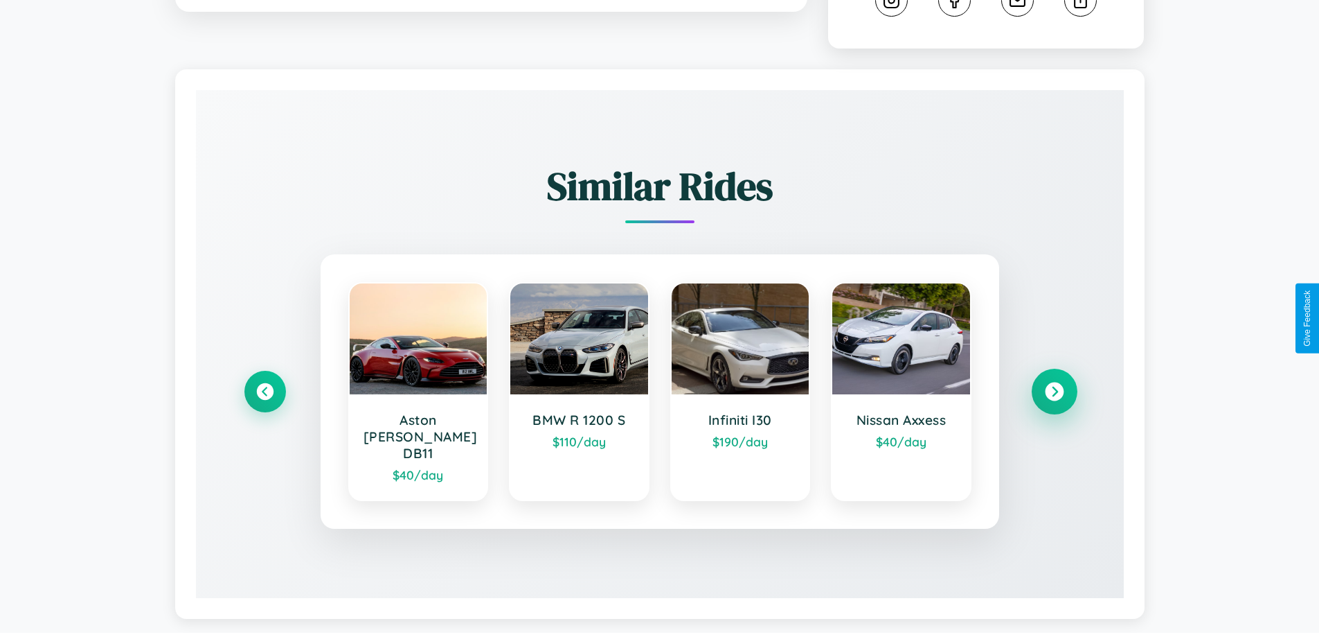
click at [1054, 385] on icon at bounding box center [1054, 391] width 19 height 19
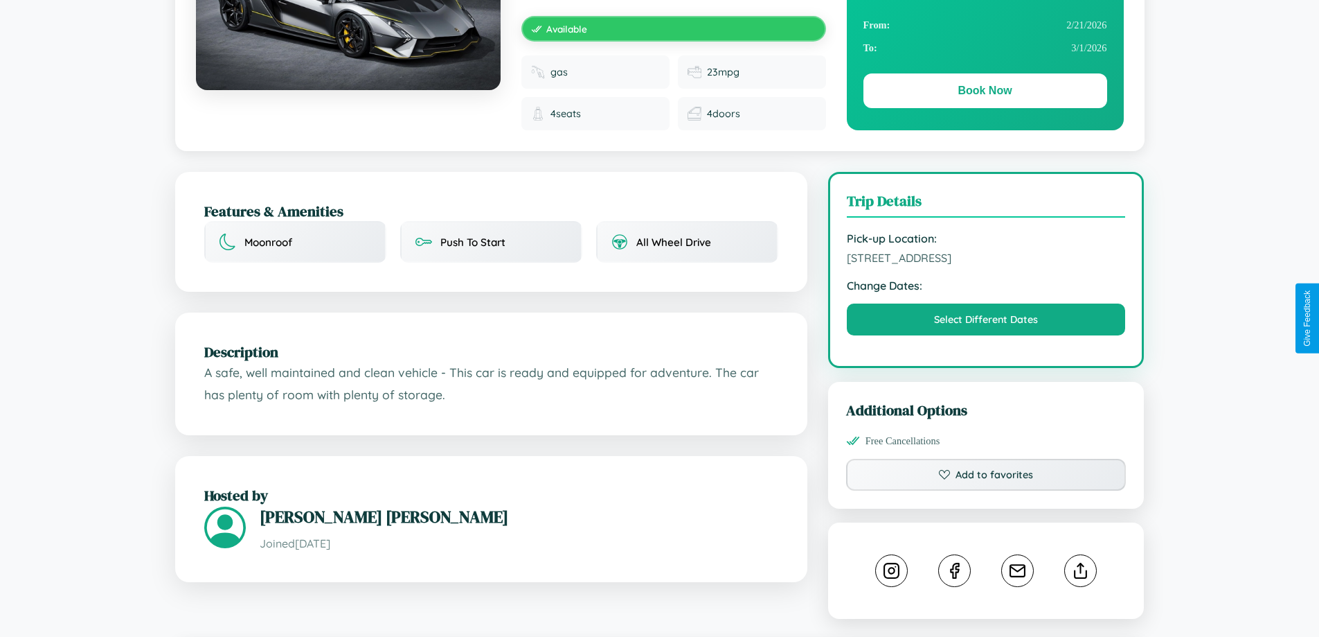
scroll to position [154, 0]
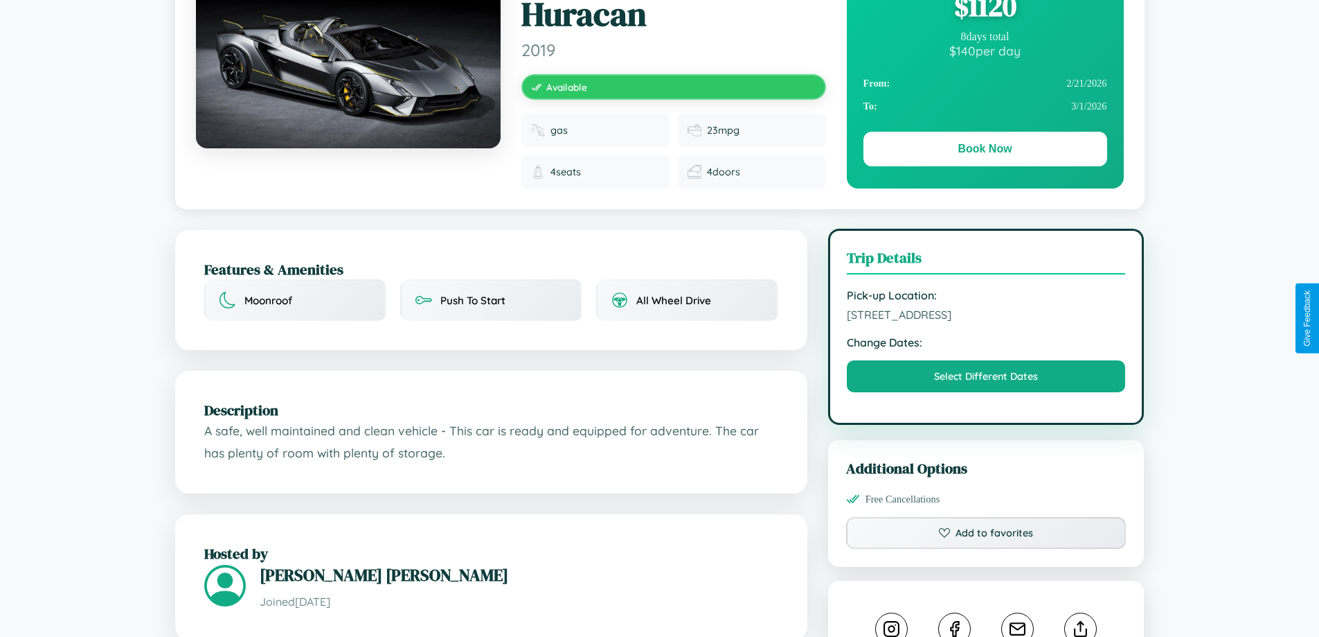
click at [986, 317] on span "8409 Cedar Street Delhi Delhi 23776 India" at bounding box center [986, 315] width 279 height 14
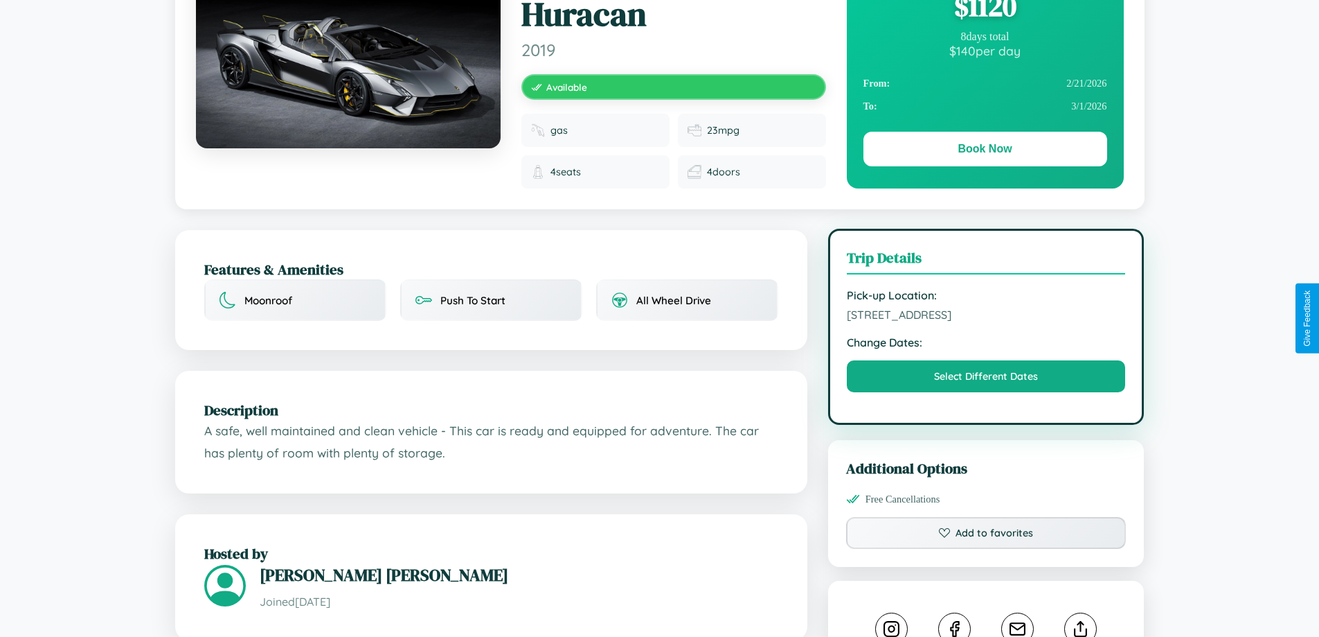
click at [986, 317] on span "8409 Cedar Street Delhi Delhi 23776 India" at bounding box center [986, 315] width 279 height 14
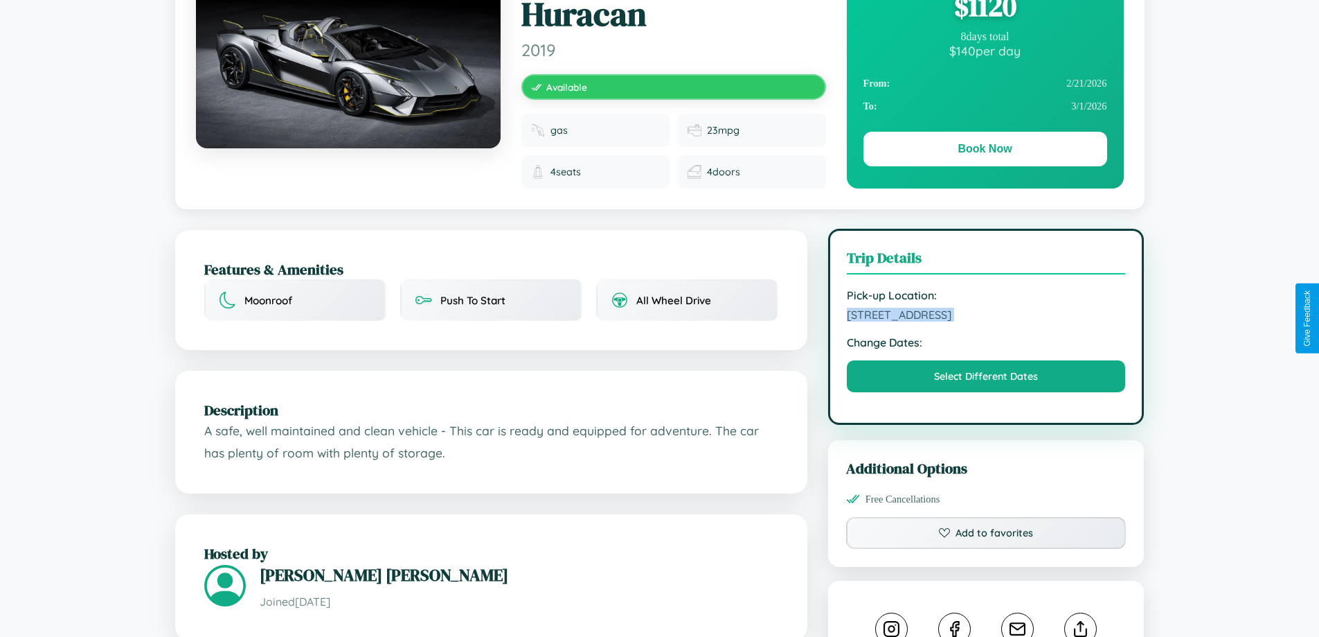
click at [986, 317] on span "8409 Cedar Street Delhi Delhi 23776 India" at bounding box center [986, 315] width 279 height 14
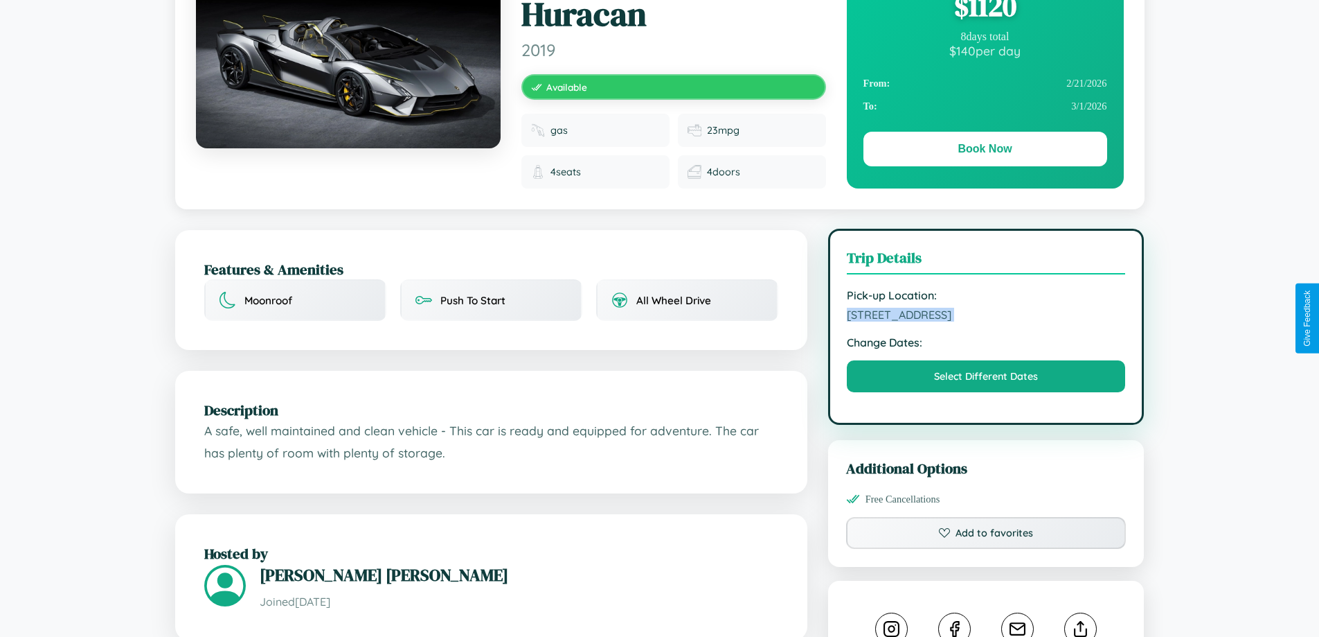
click at [986, 317] on span "8409 Cedar Street Delhi Delhi 23776 India" at bounding box center [986, 315] width 279 height 14
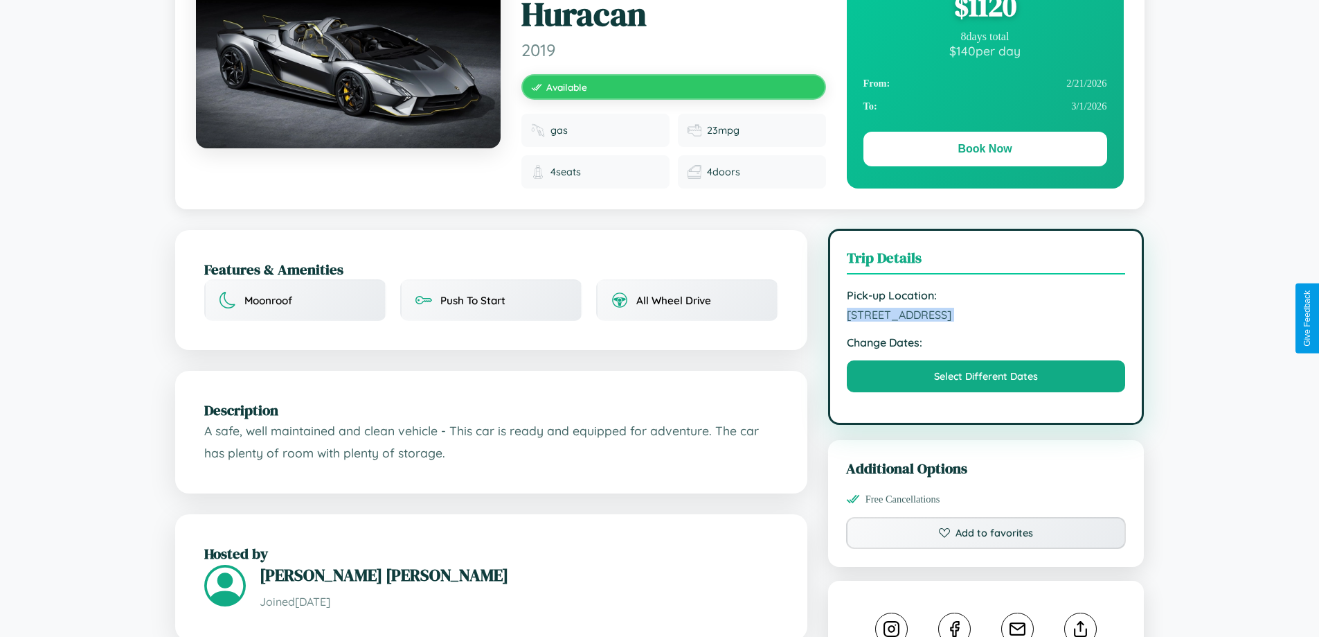
click at [986, 317] on span "8409 Cedar Street Delhi Delhi 23776 India" at bounding box center [986, 315] width 279 height 14
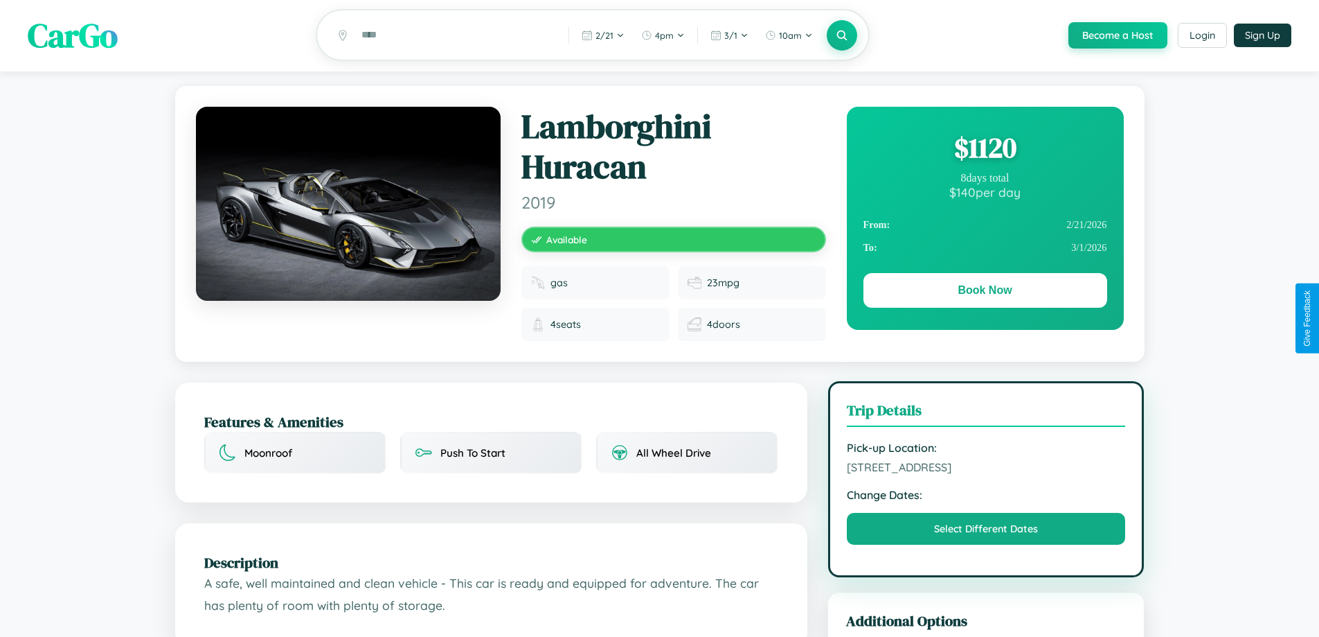
scroll to position [0, 0]
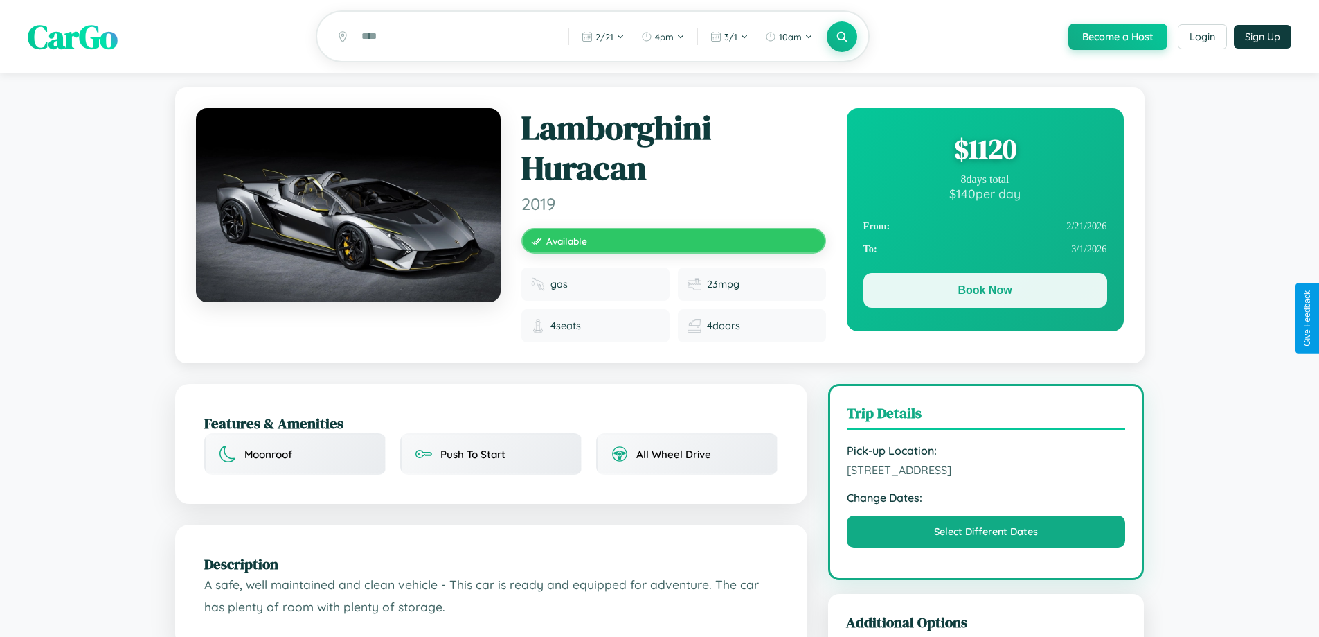
click at [985, 292] on button "Book Now" at bounding box center [986, 290] width 244 height 35
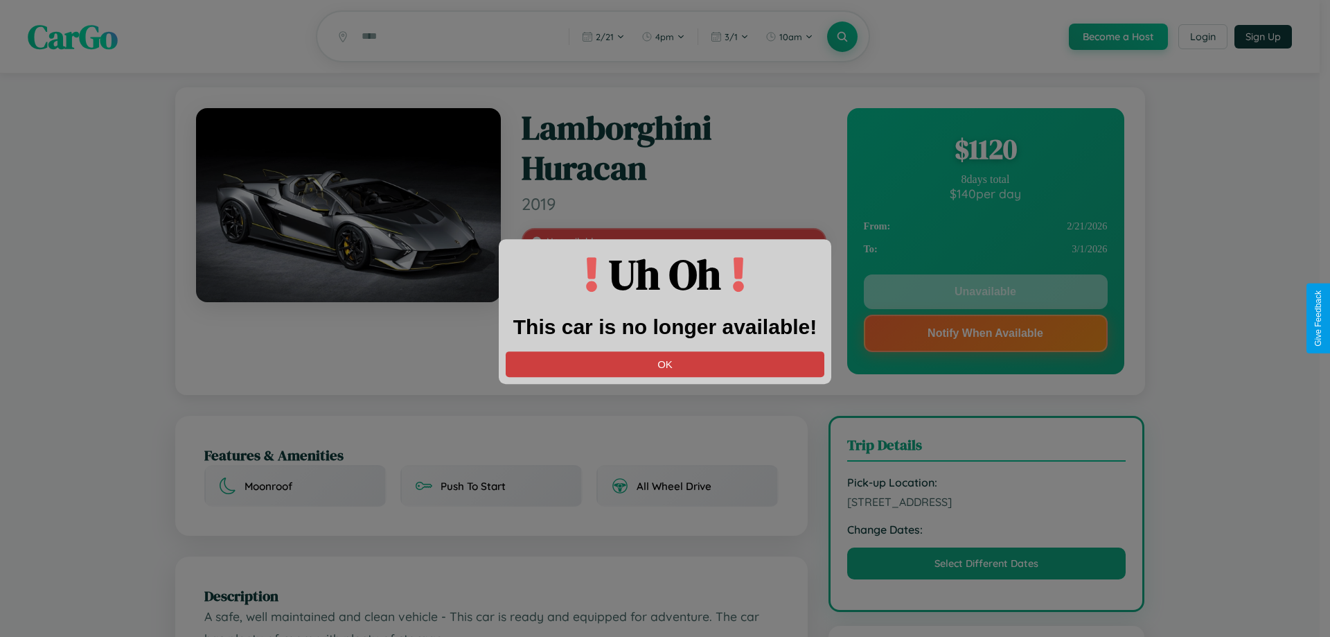
click at [665, 364] on button "OK" at bounding box center [665, 364] width 319 height 26
